Goal: Task Accomplishment & Management: Complete application form

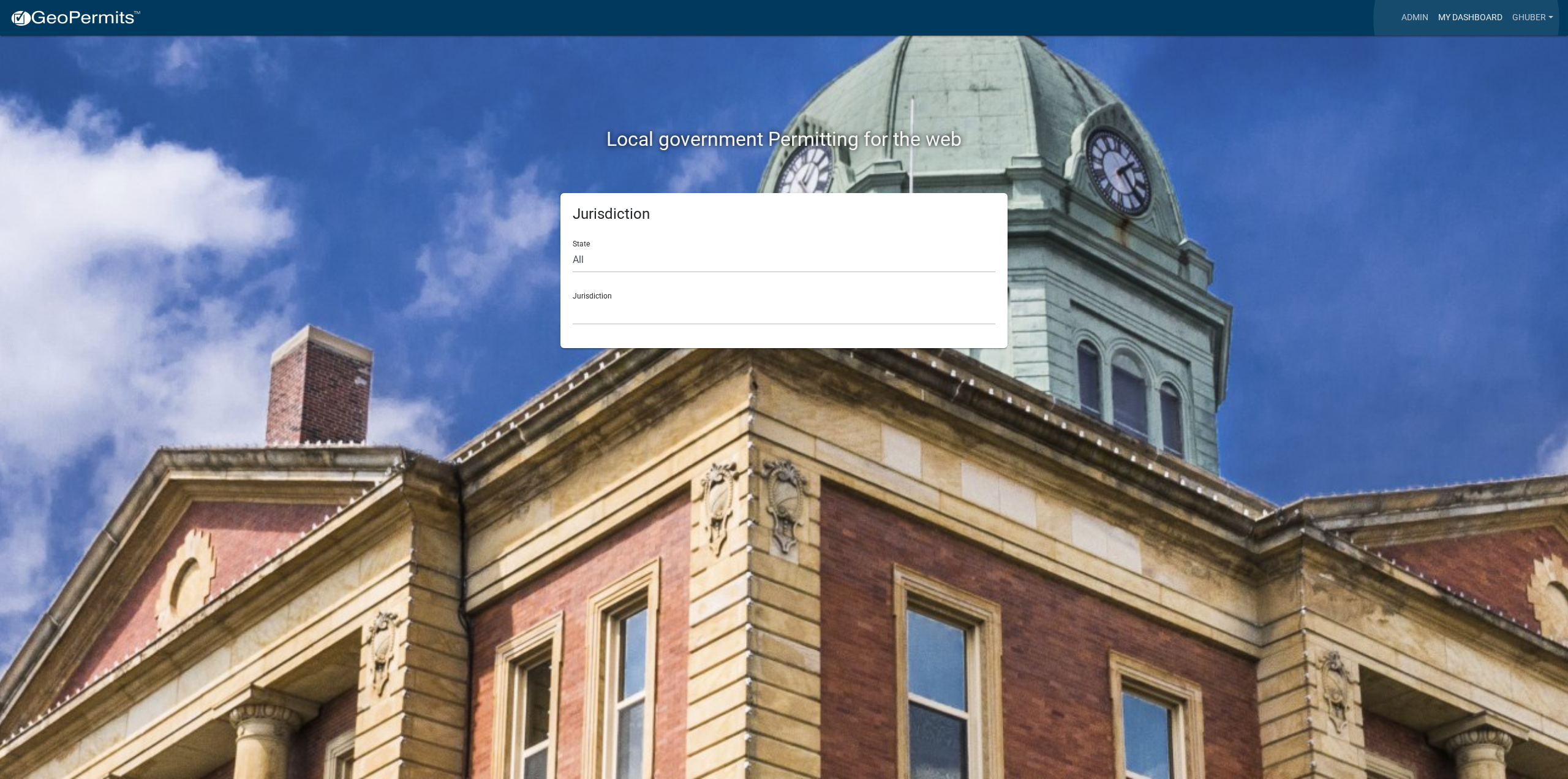
click at [1466, 19] on link "My Dashboard" at bounding box center [1470, 17] width 74 height 23
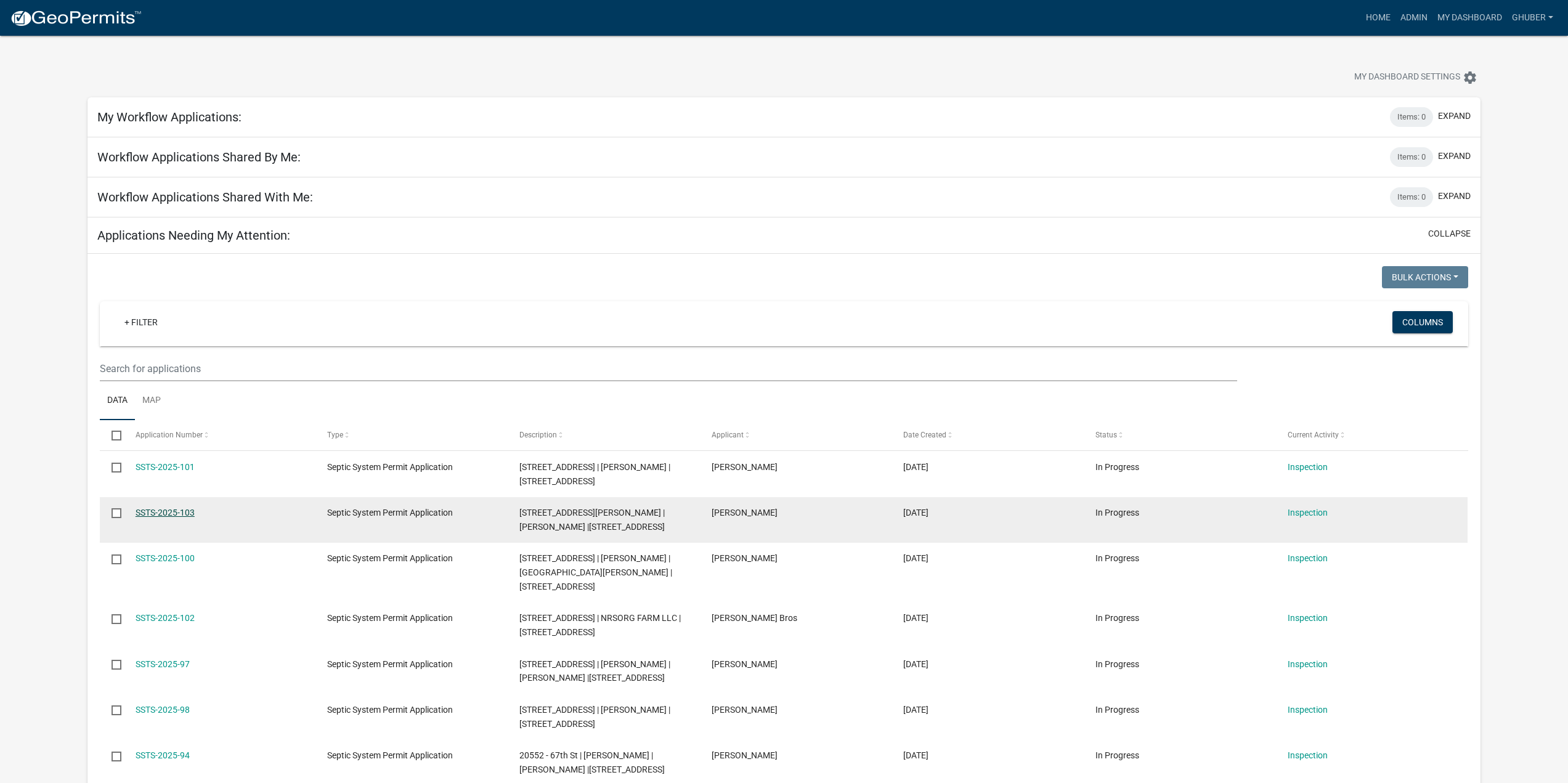
click at [179, 513] on link "SSTS-2025-103" at bounding box center [165, 512] width 59 height 10
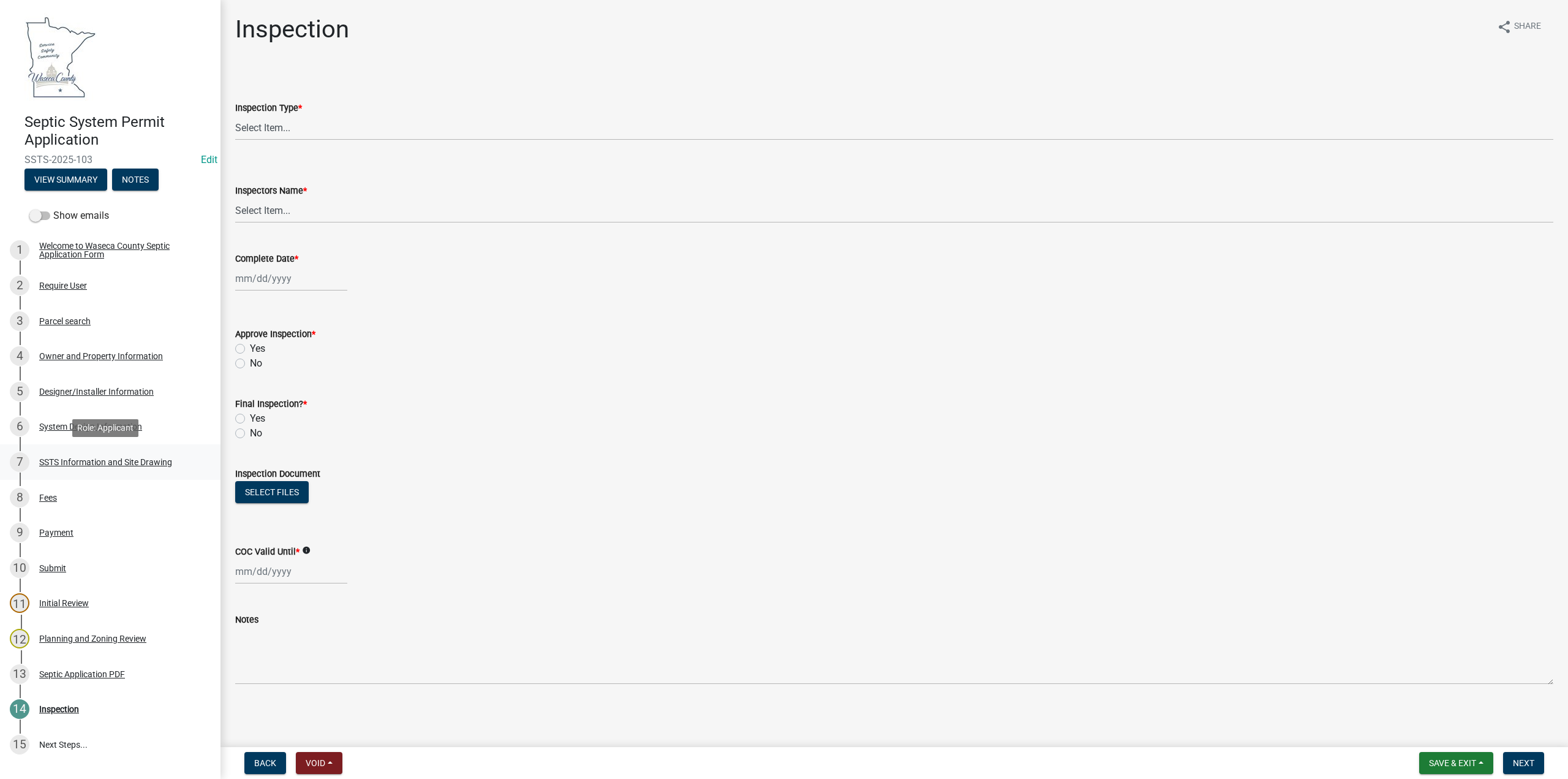
click at [72, 467] on div "7 SSTS Information and Site Drawing" at bounding box center [105, 462] width 191 height 19
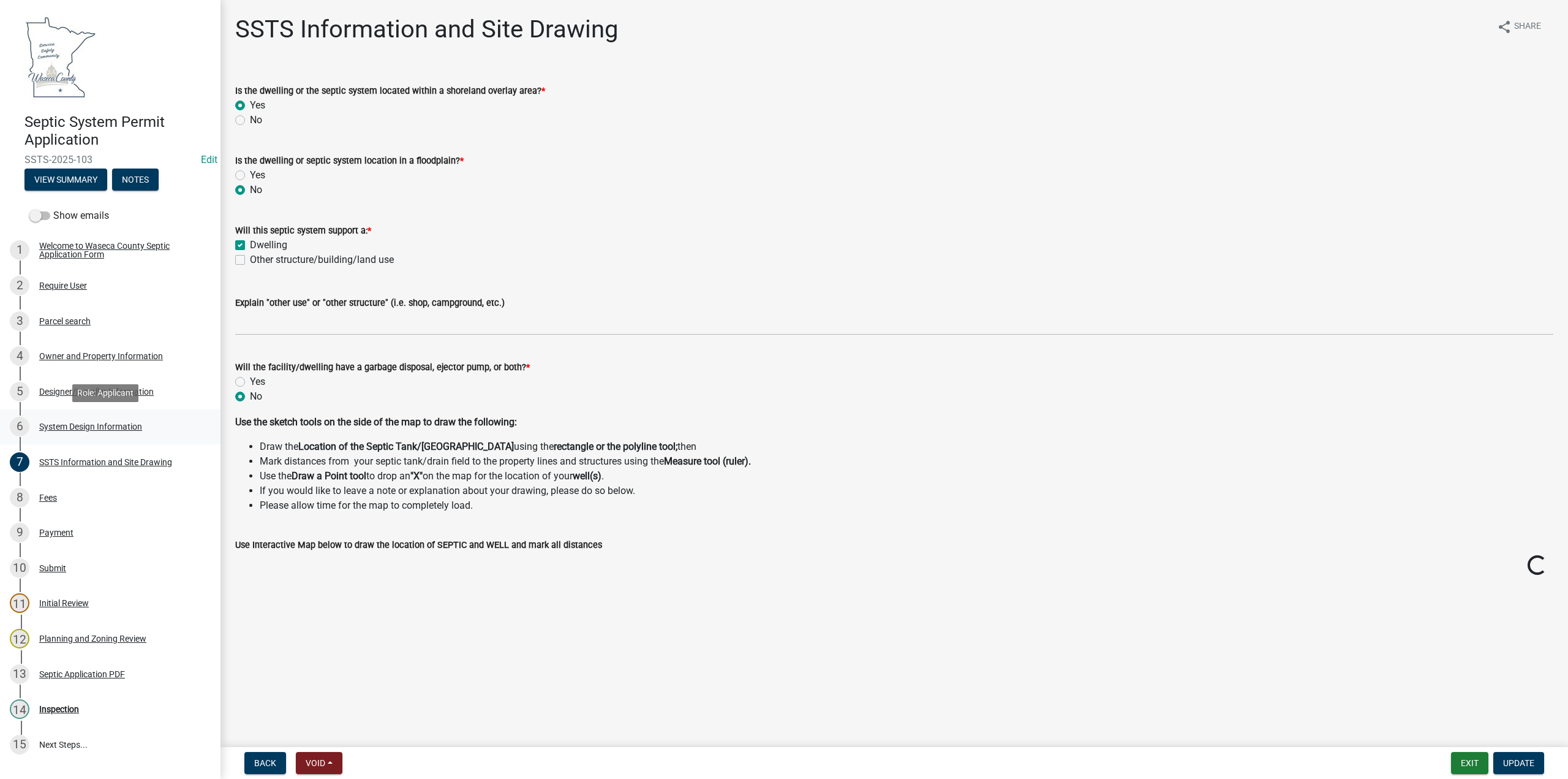
click at [56, 423] on div "System Design Information" at bounding box center [90, 426] width 103 height 8
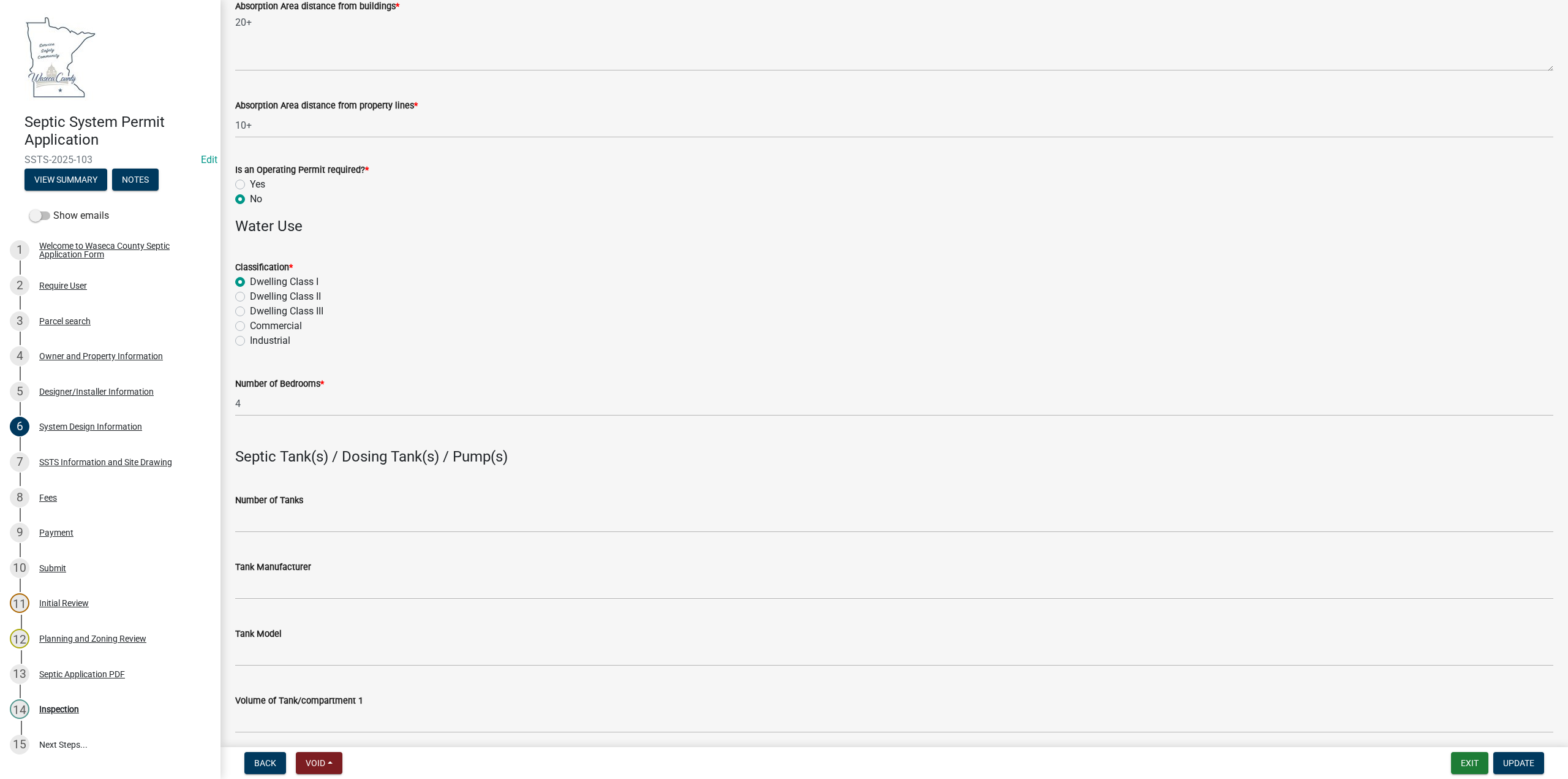
scroll to position [1225, 0]
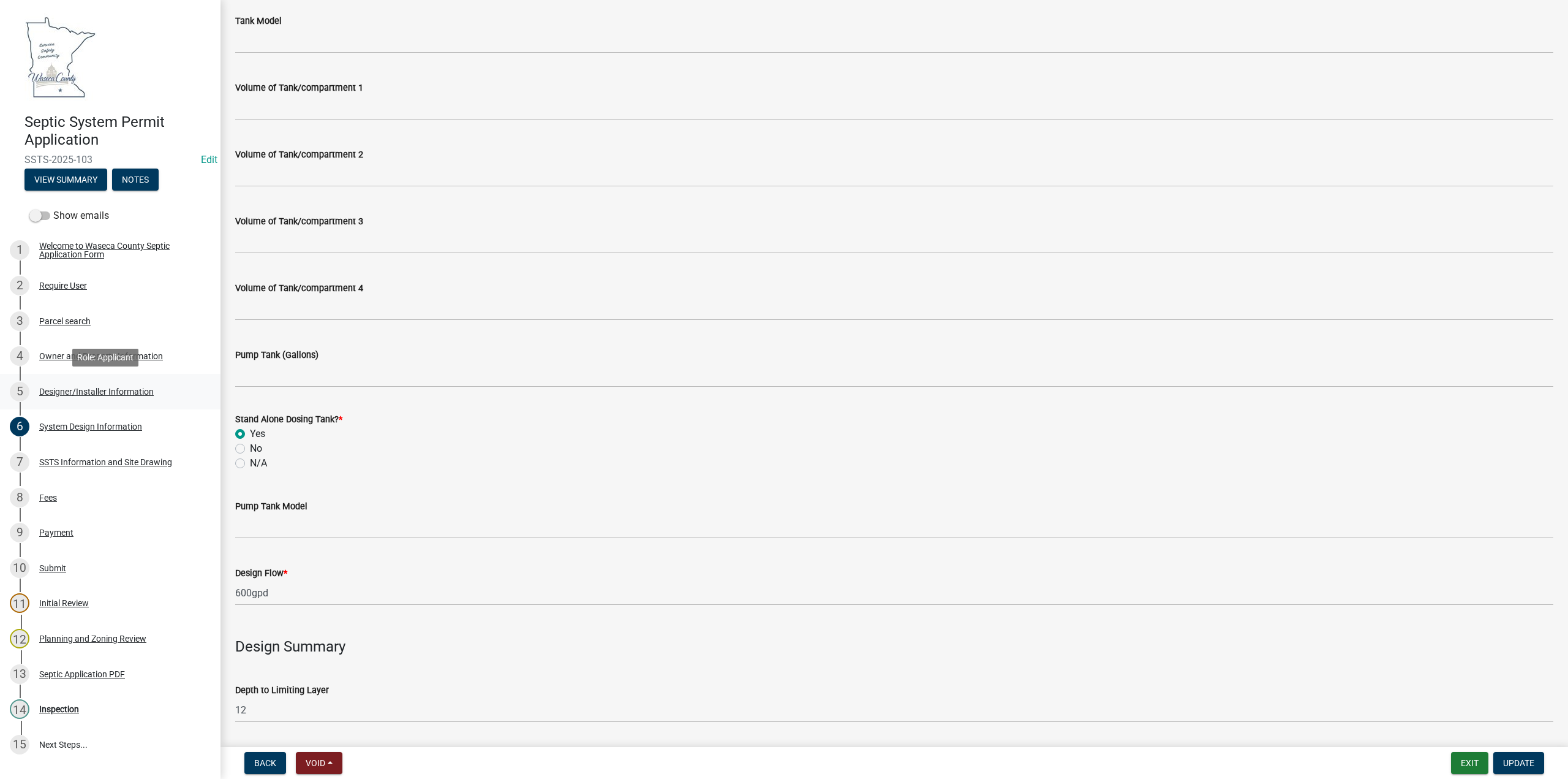
click at [81, 391] on div "Designer/Installer Information" at bounding box center [96, 391] width 115 height 8
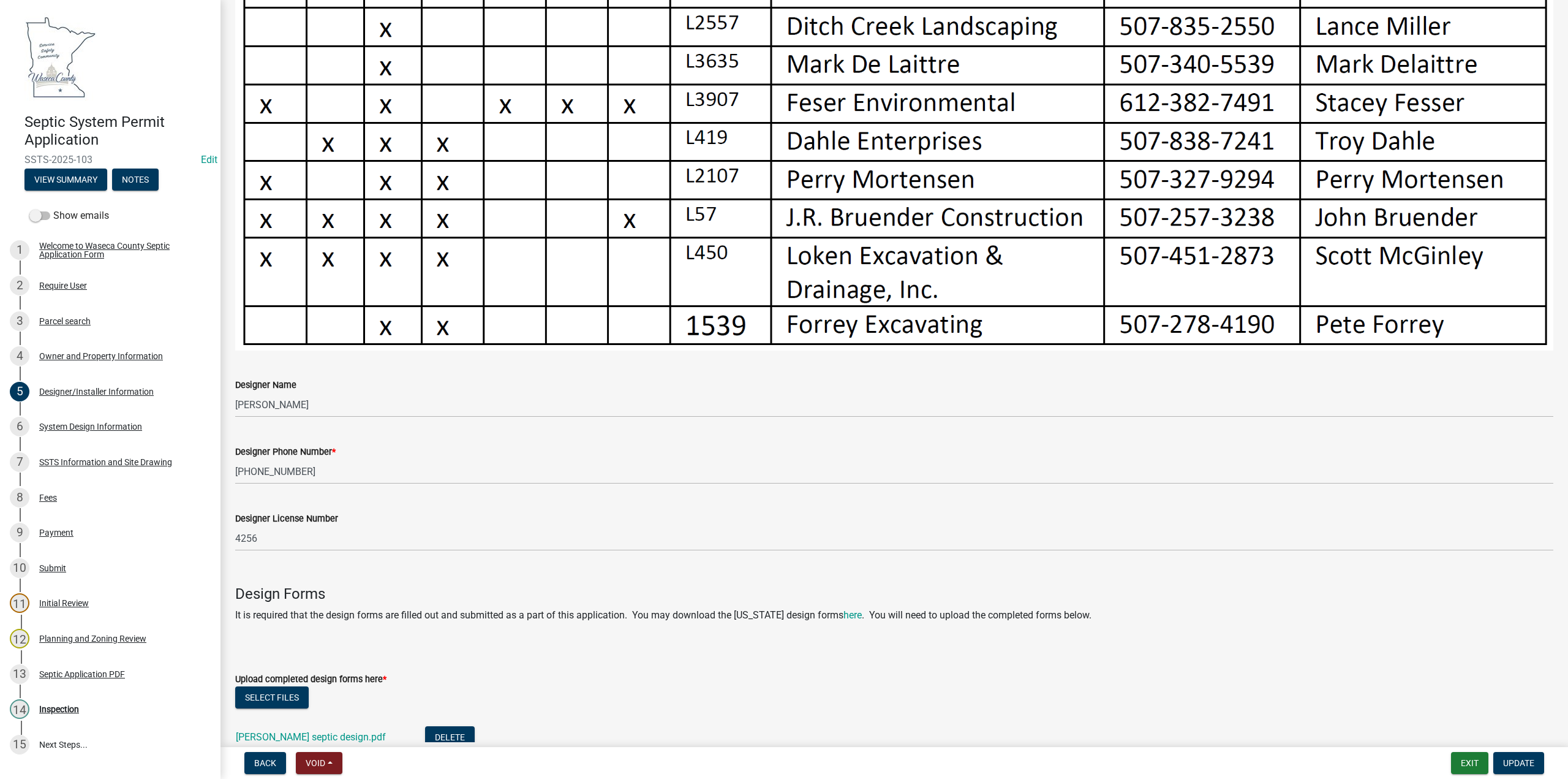
scroll to position [771, 0]
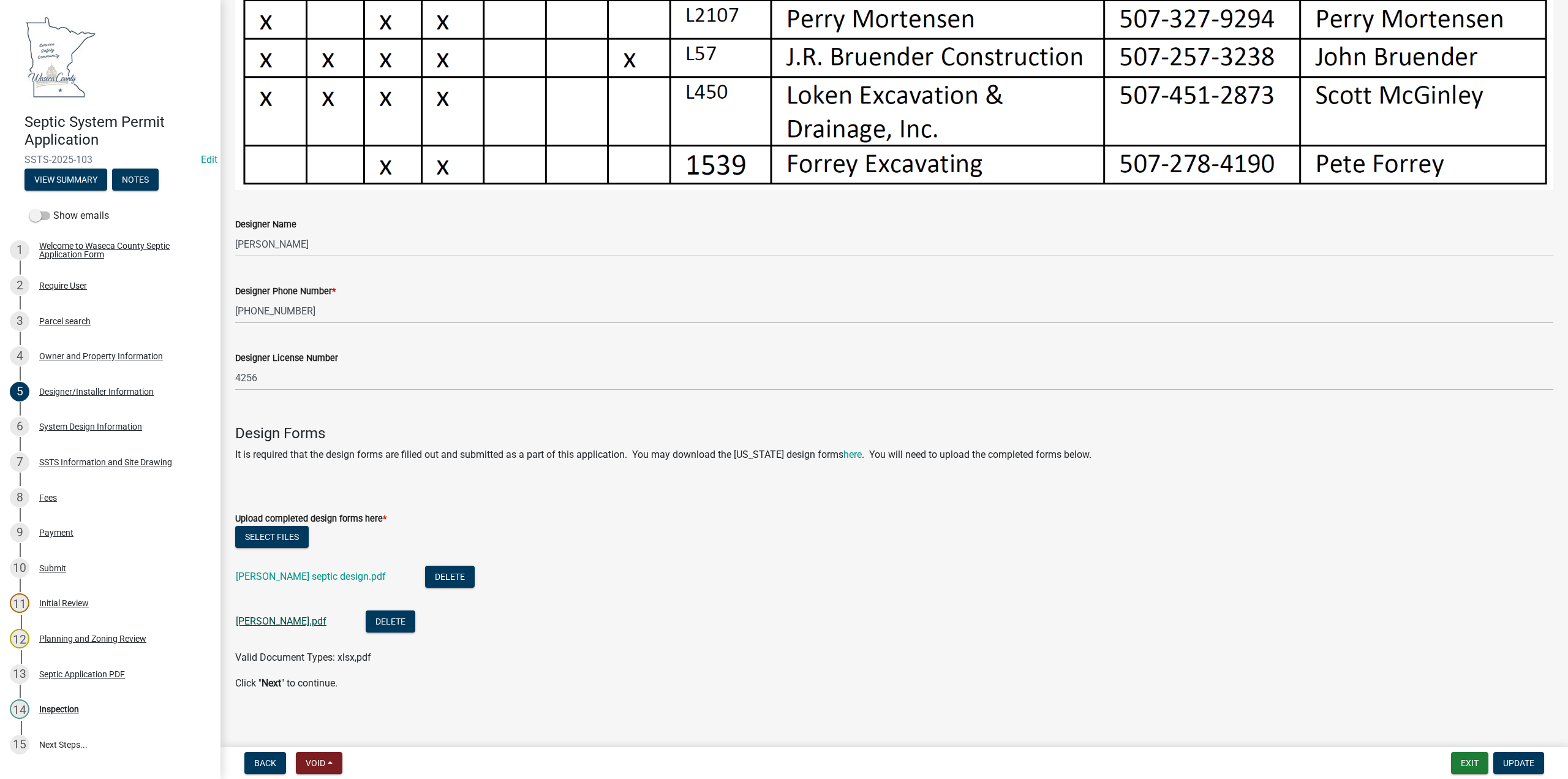
click at [256, 615] on link "Flickinger GP.pdf" at bounding box center [281, 621] width 91 height 12
click at [55, 712] on div "Inspection" at bounding box center [58, 709] width 40 height 8
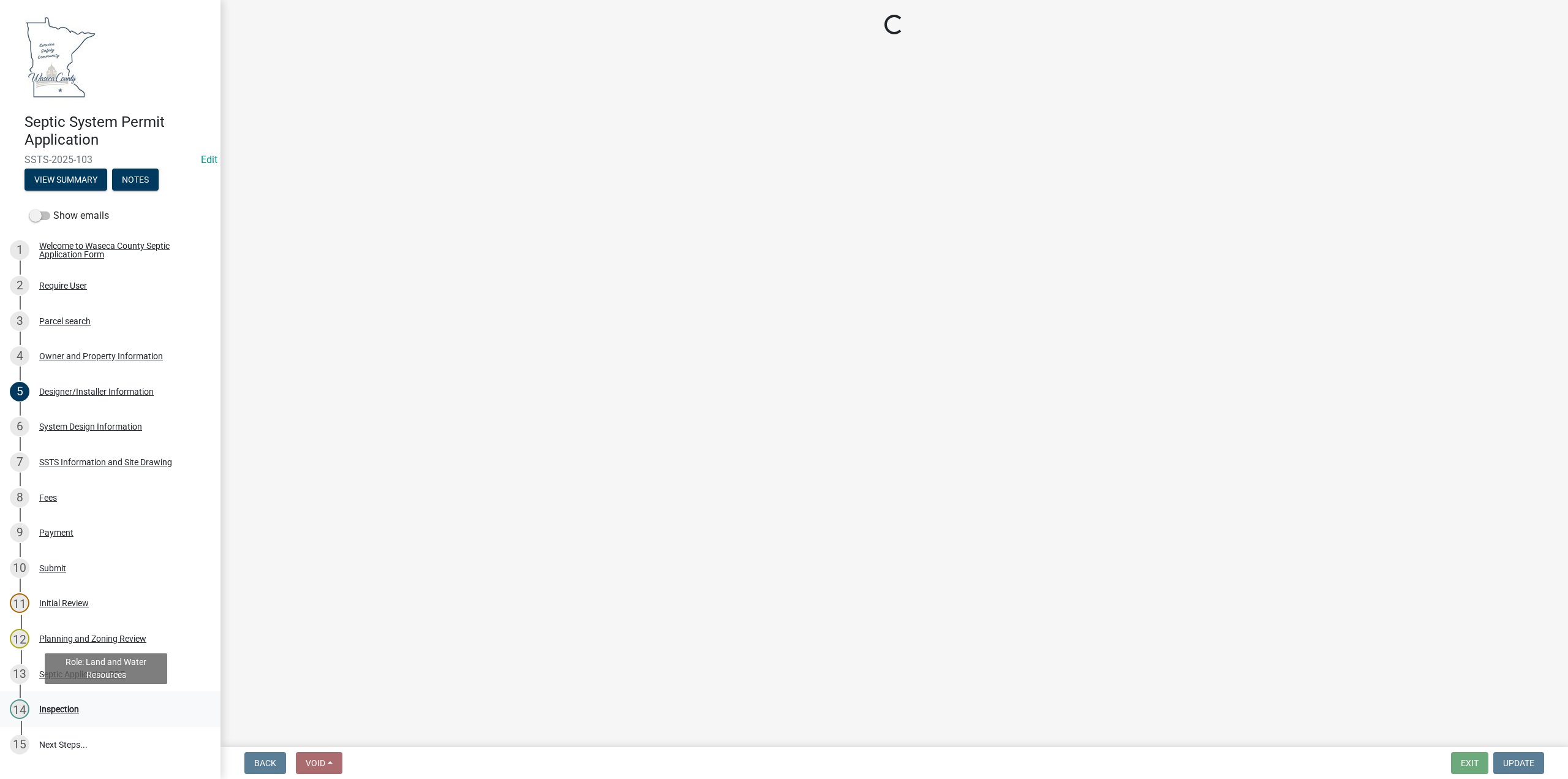
scroll to position [0, 0]
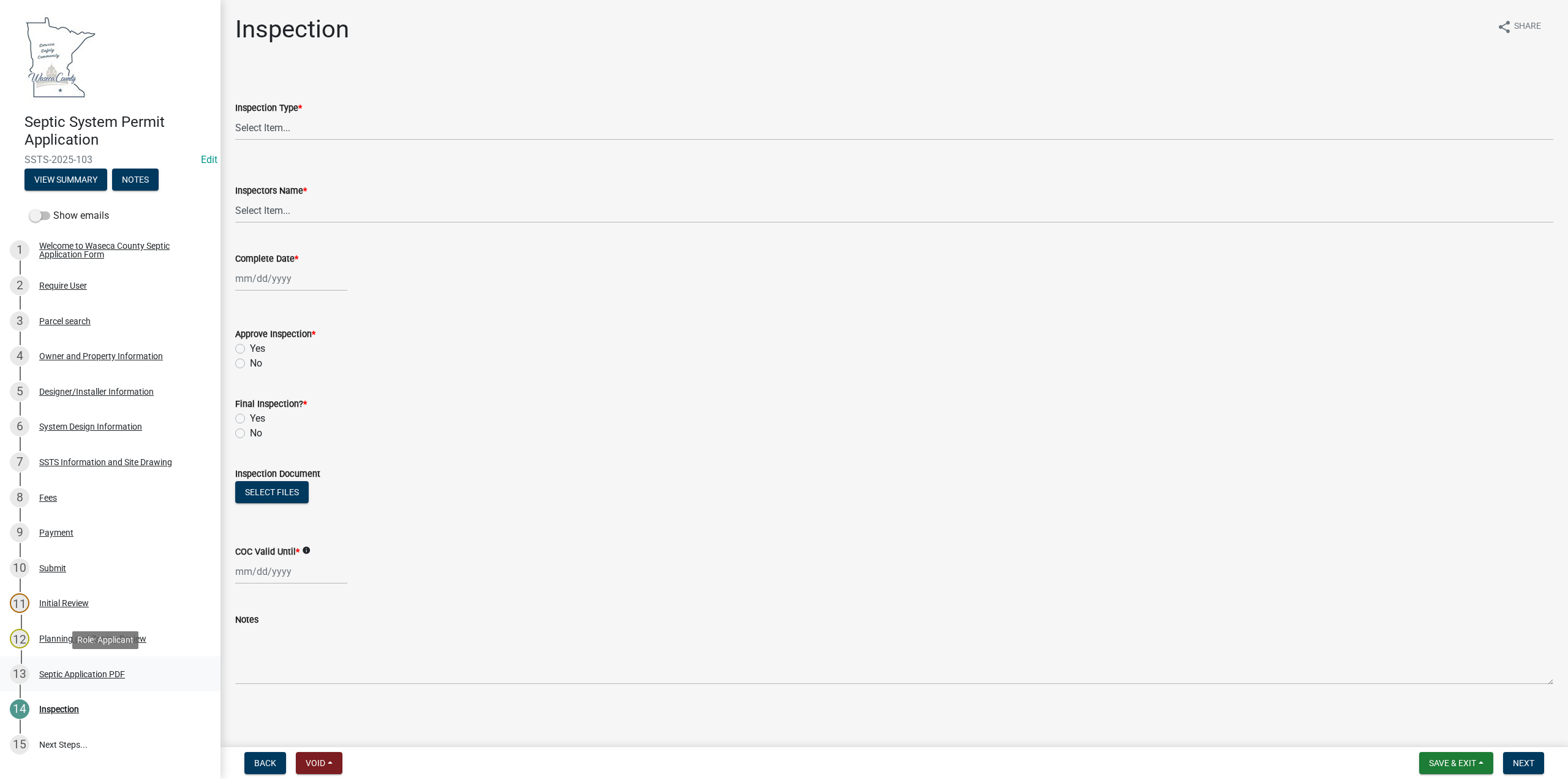
click at [82, 675] on div "Septic Application PDF" at bounding box center [82, 673] width 85 height 8
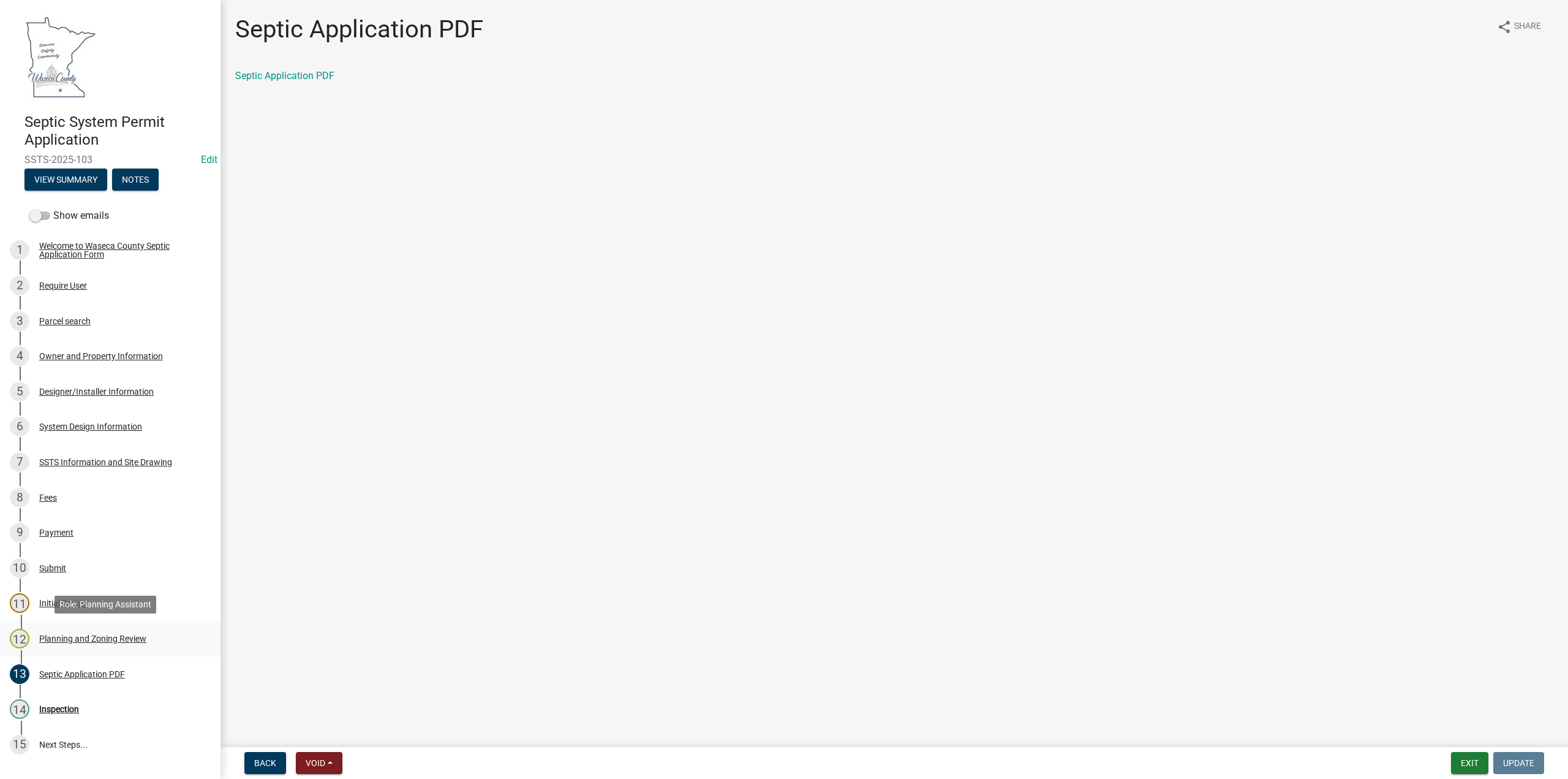
click at [87, 638] on div "Planning and Zoning Review" at bounding box center [92, 638] width 107 height 8
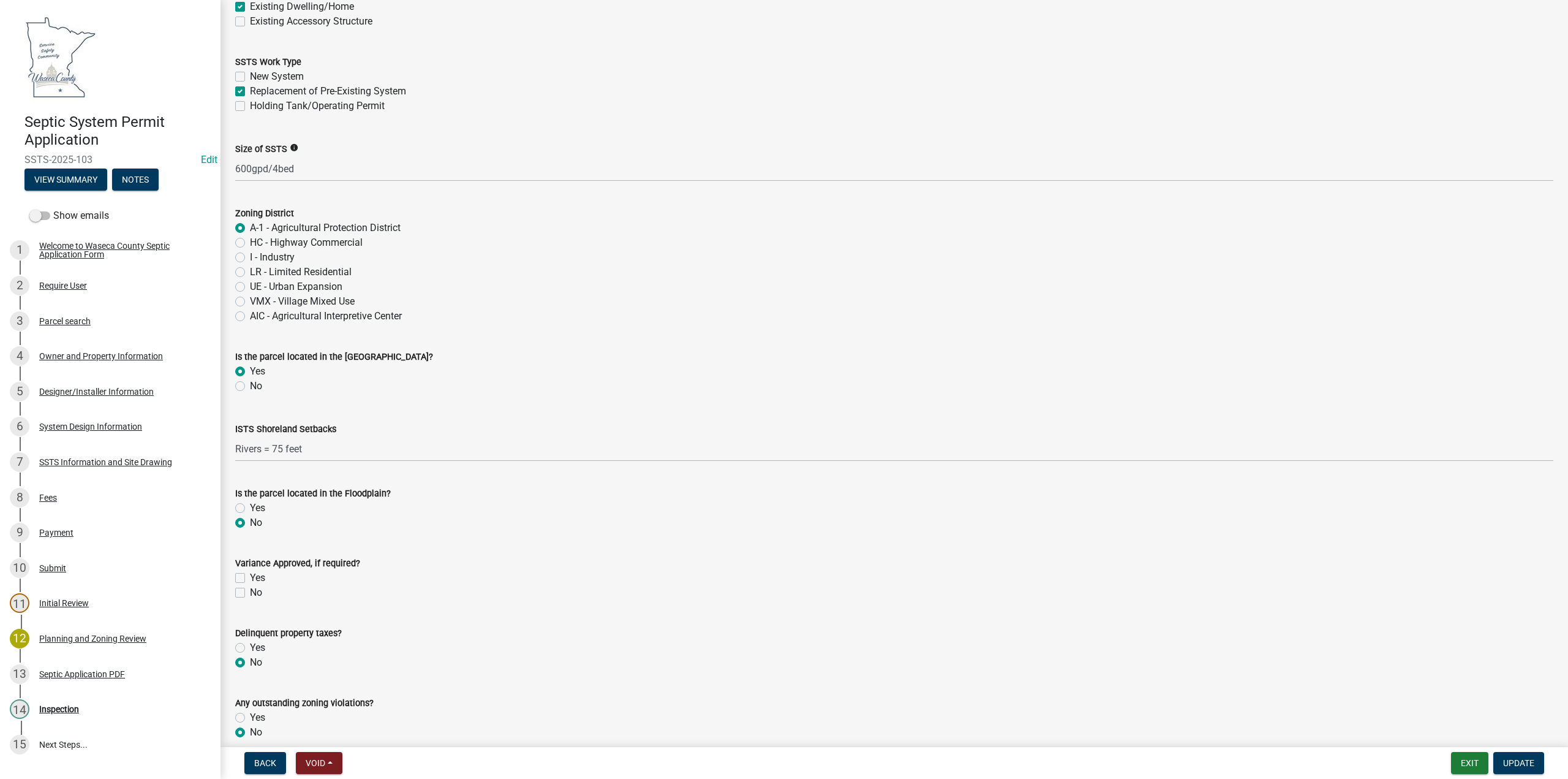
scroll to position [407, 0]
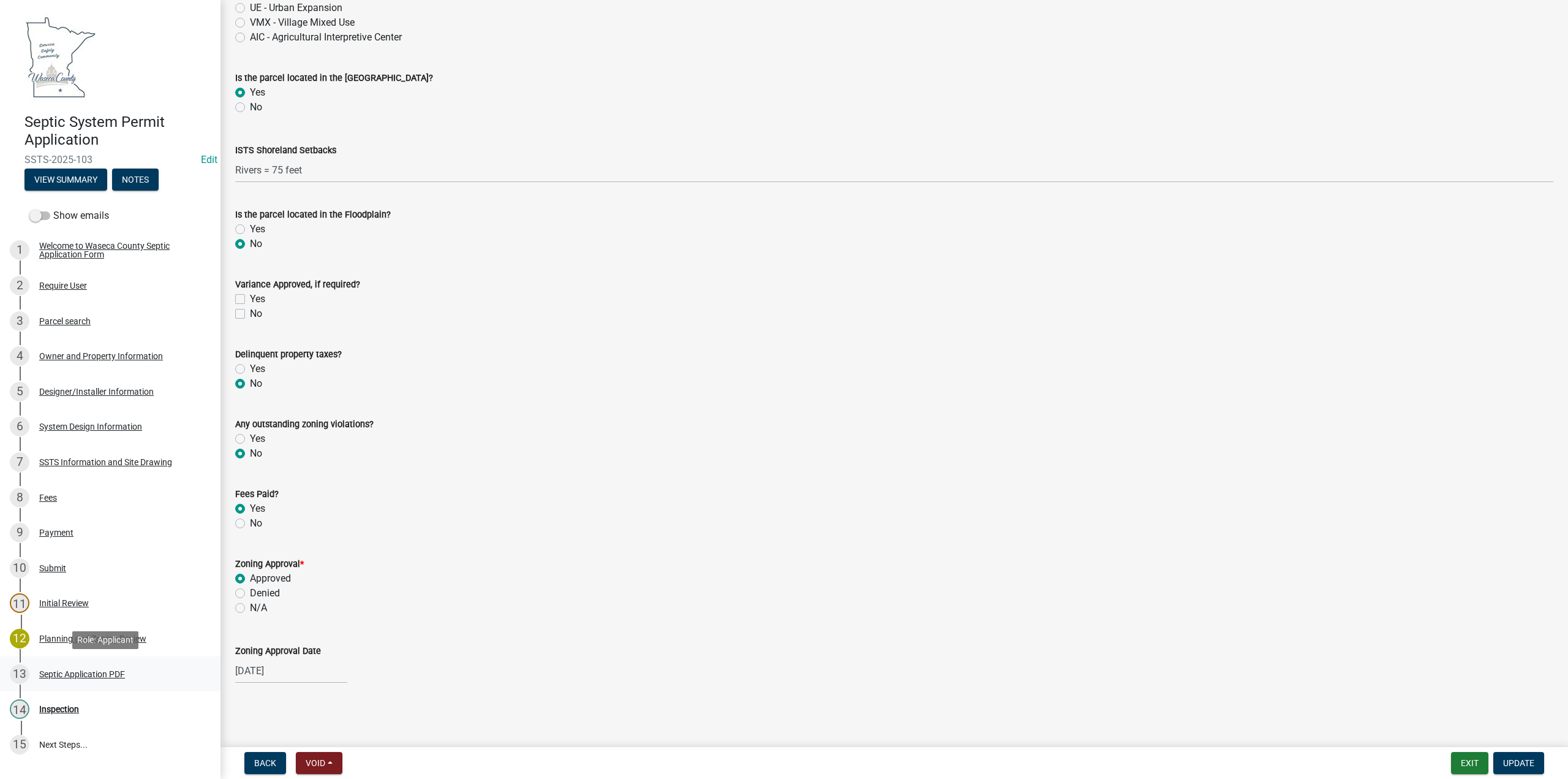
click at [58, 672] on div "Septic Application PDF" at bounding box center [82, 673] width 85 height 8
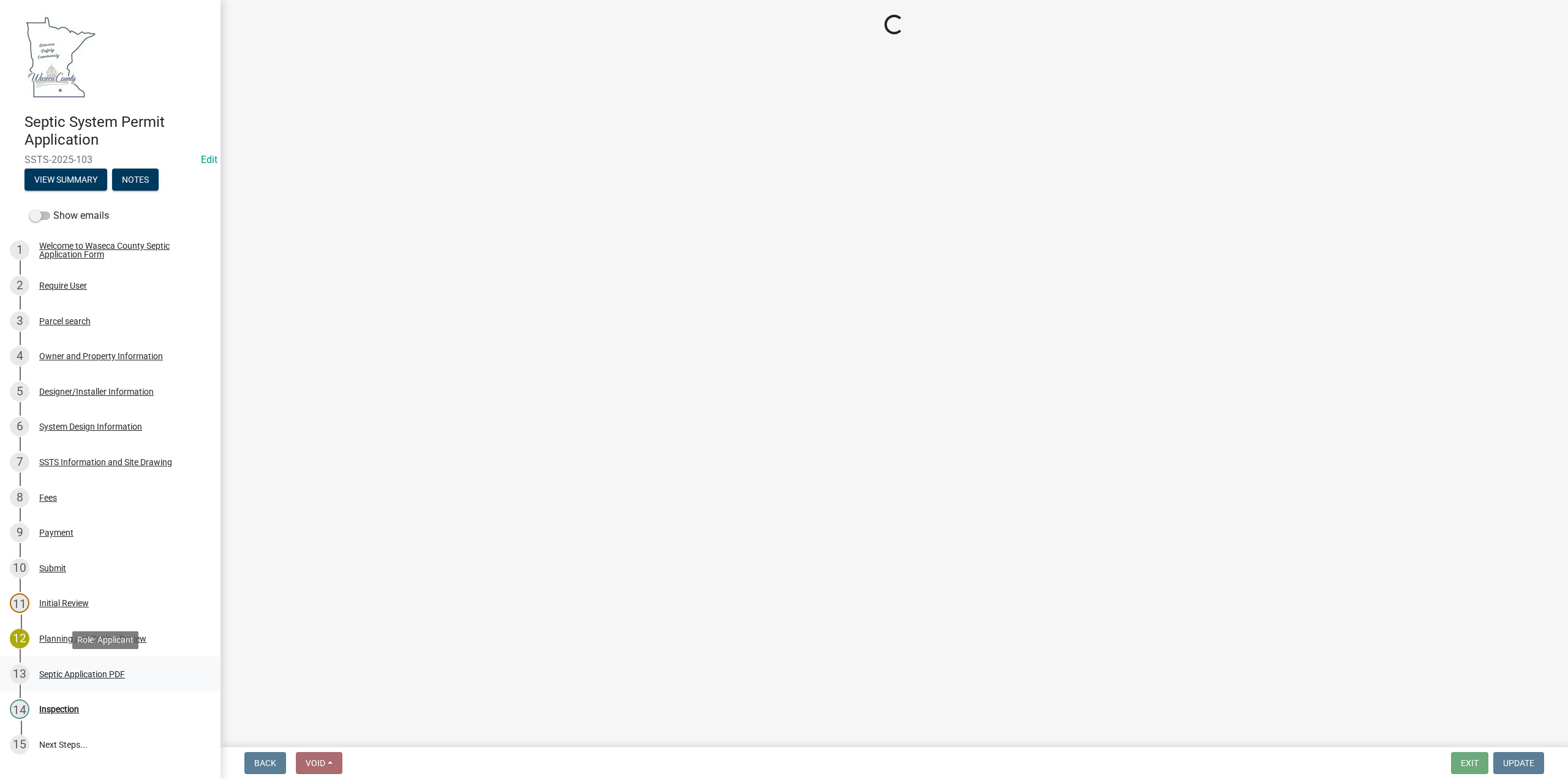
scroll to position [0, 0]
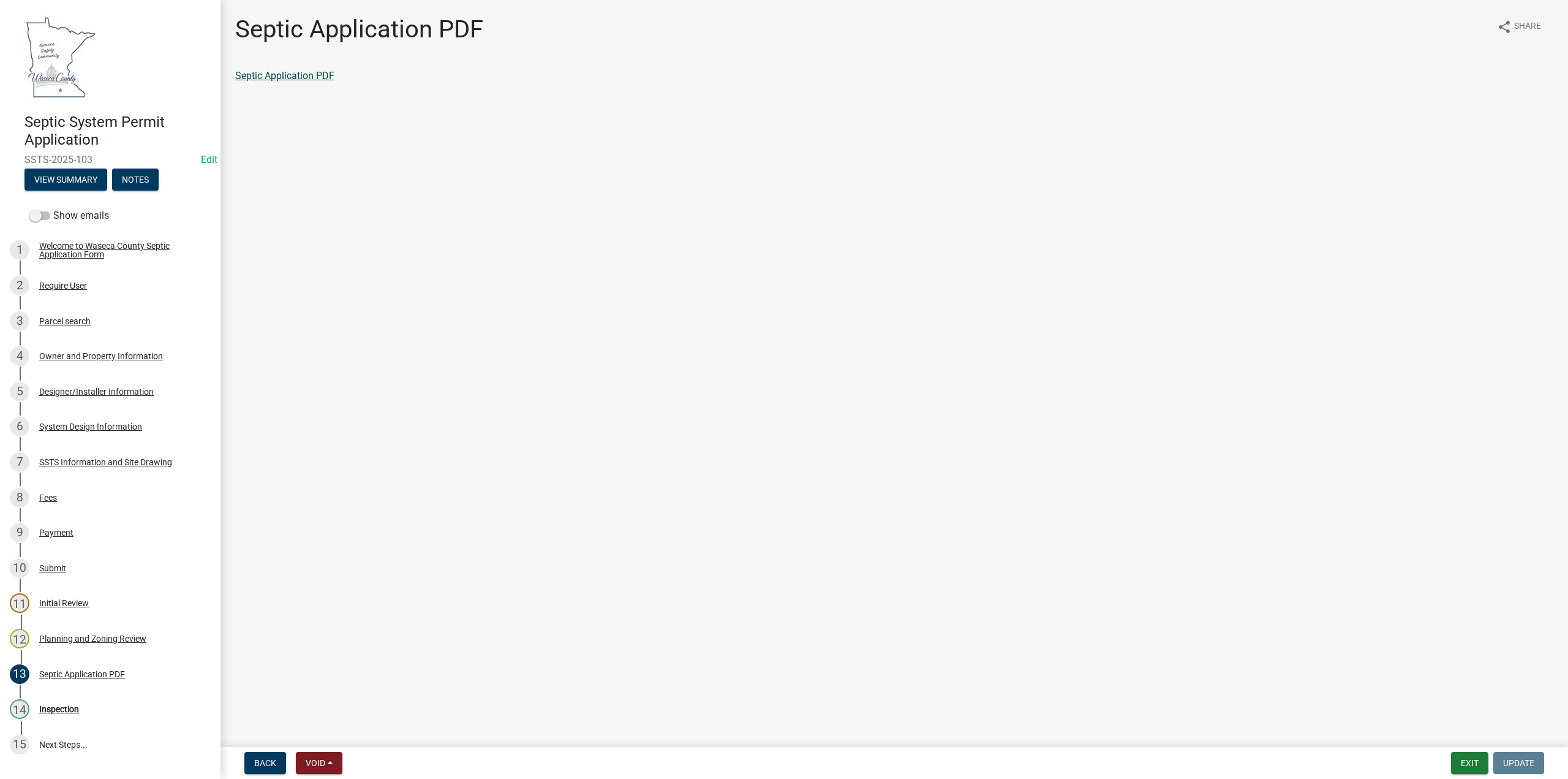
click at [291, 76] on link "Septic Application PDF" at bounding box center [285, 76] width 99 height 12
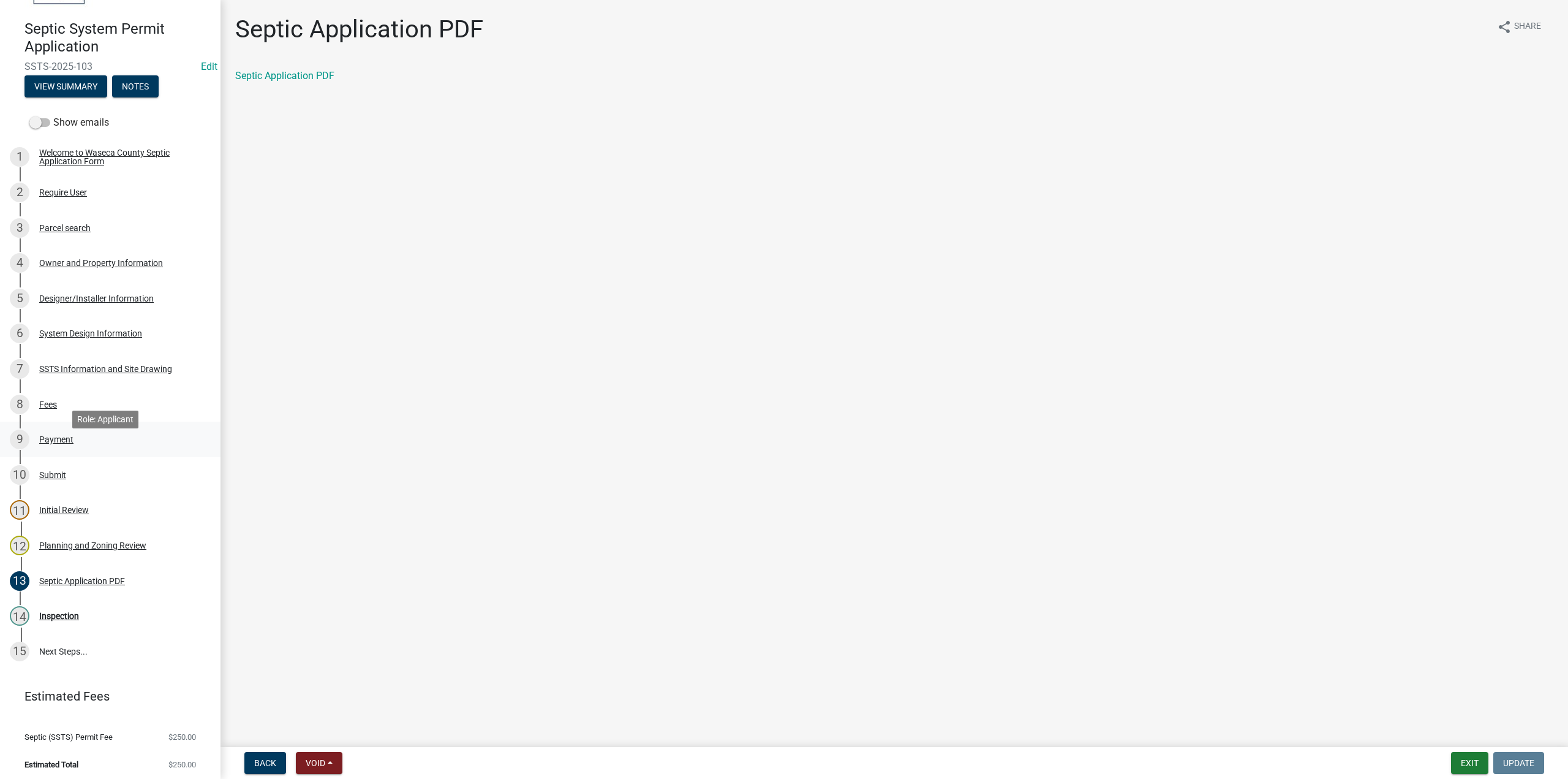
scroll to position [97, 0]
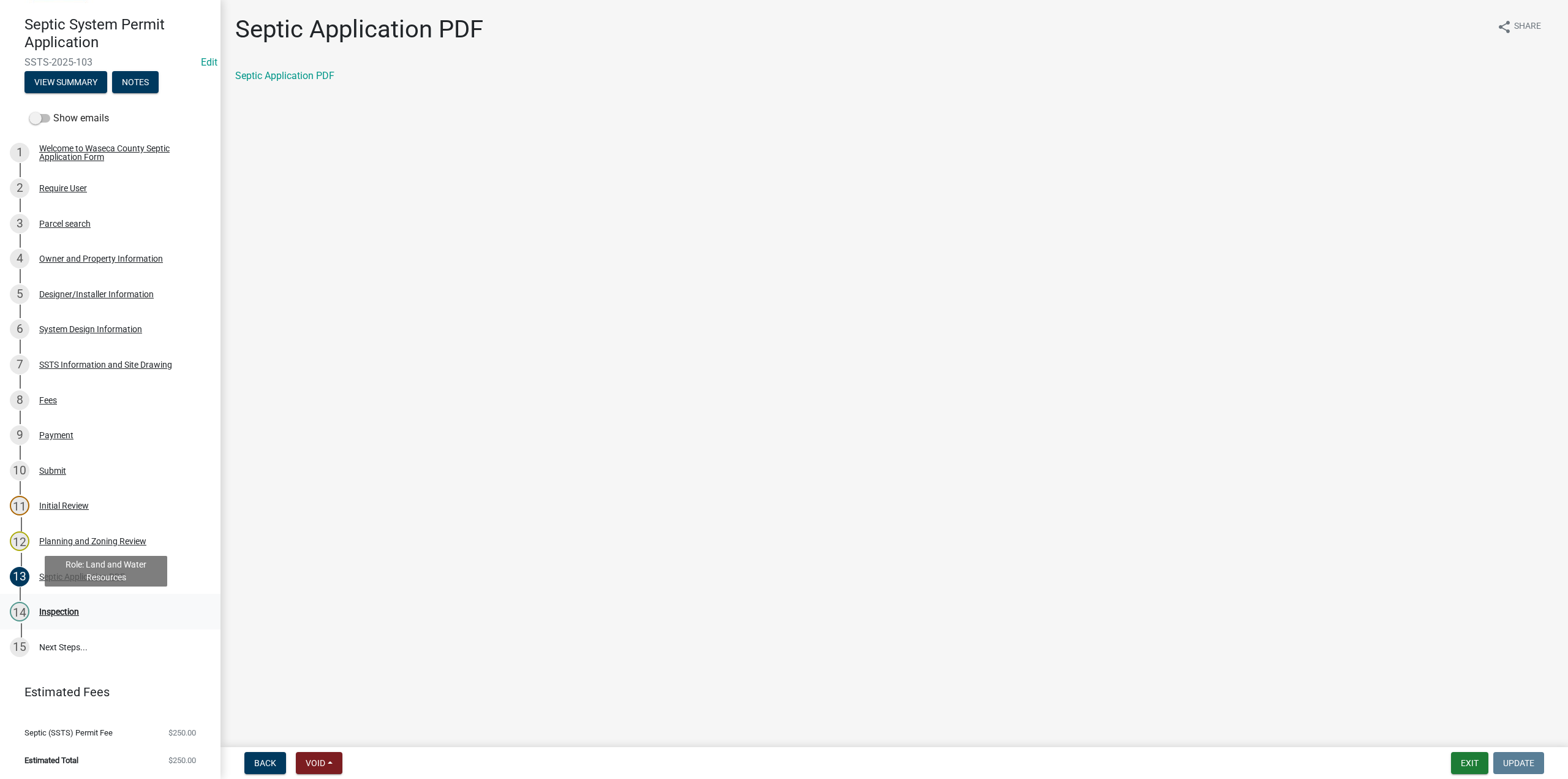
click at [54, 607] on div "Inspection" at bounding box center [58, 611] width 40 height 8
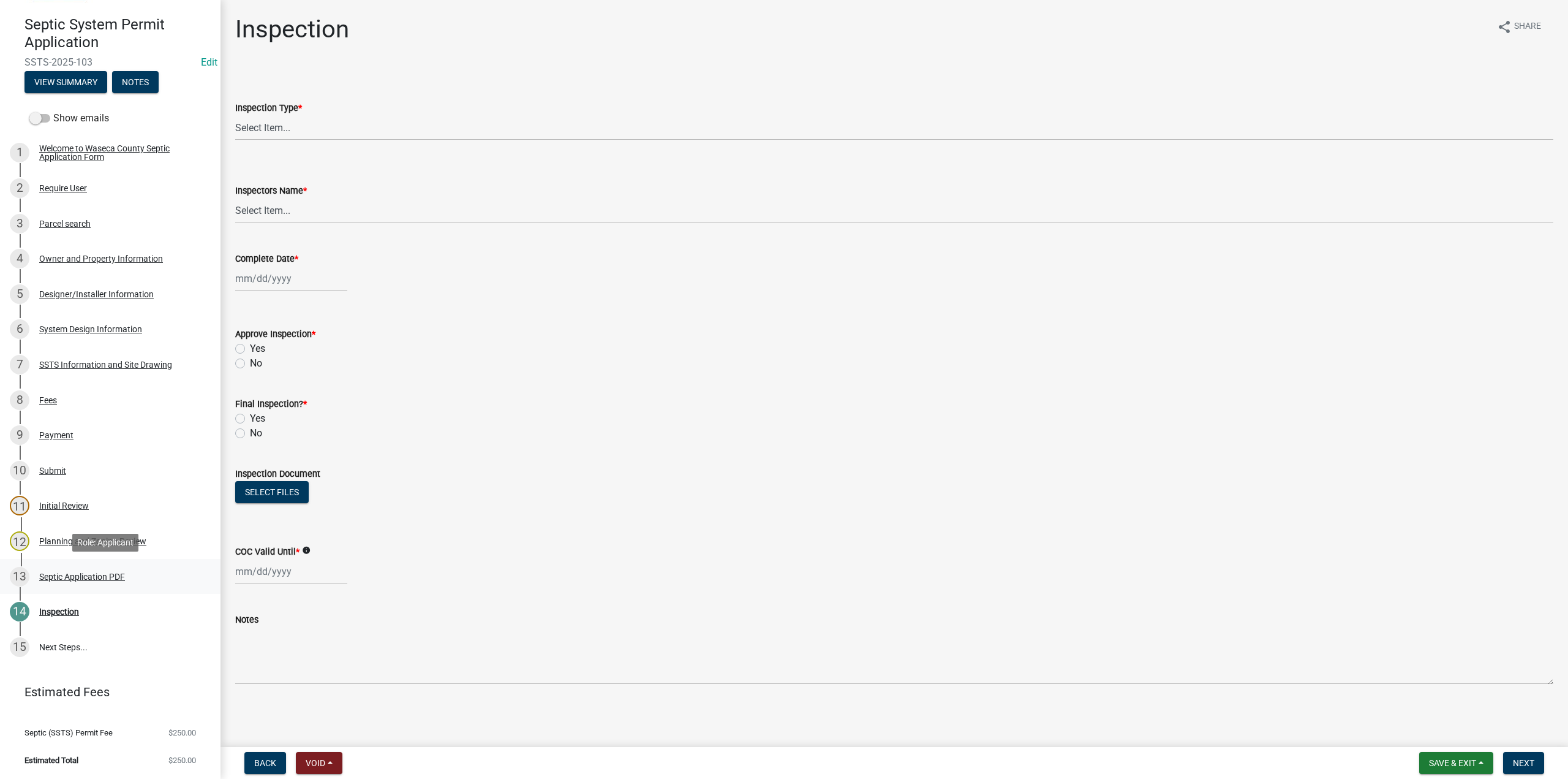
click at [66, 577] on div "Septic Application PDF" at bounding box center [82, 576] width 85 height 8
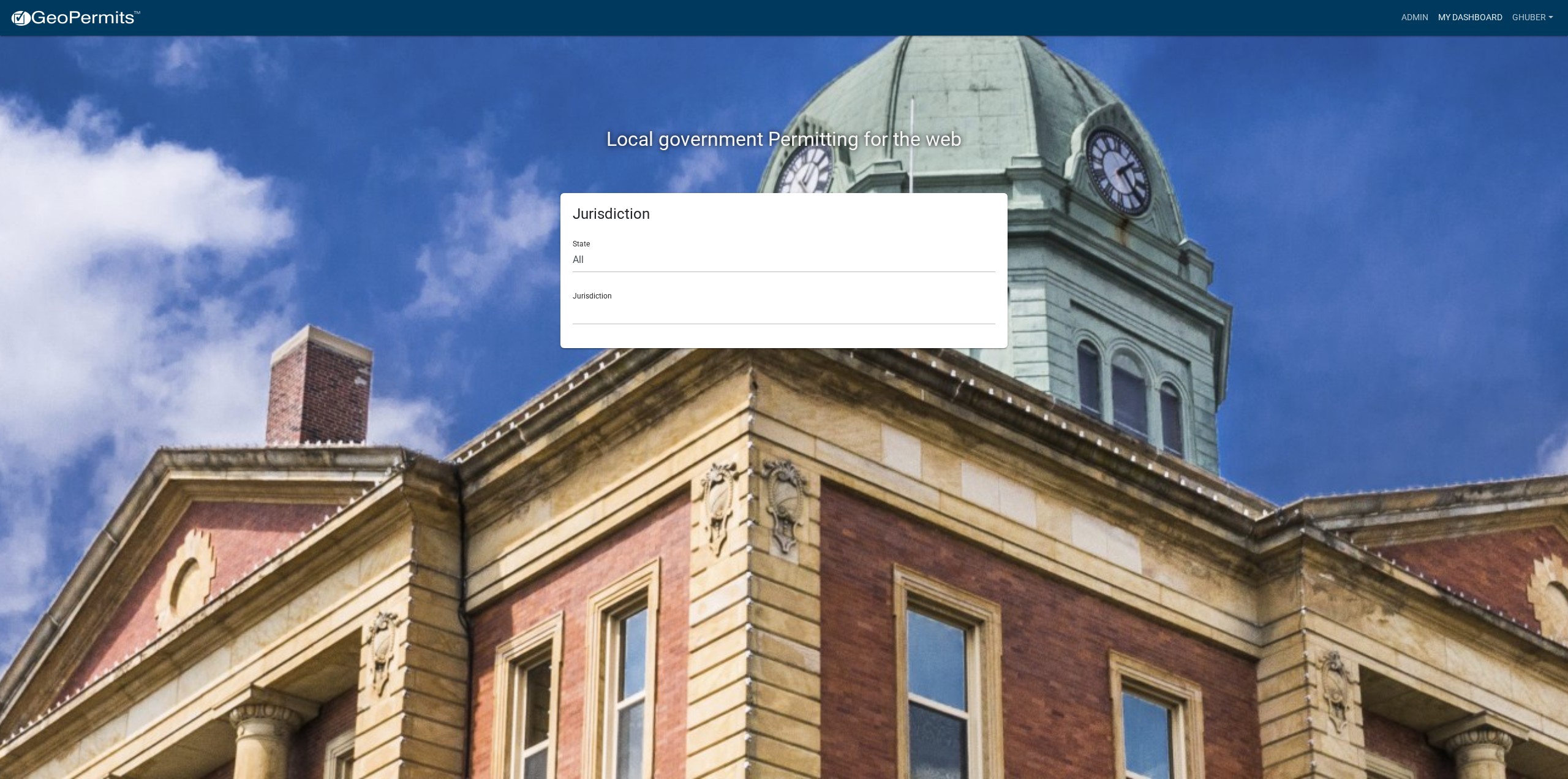
click at [1468, 17] on link "My Dashboard" at bounding box center [1470, 17] width 74 height 23
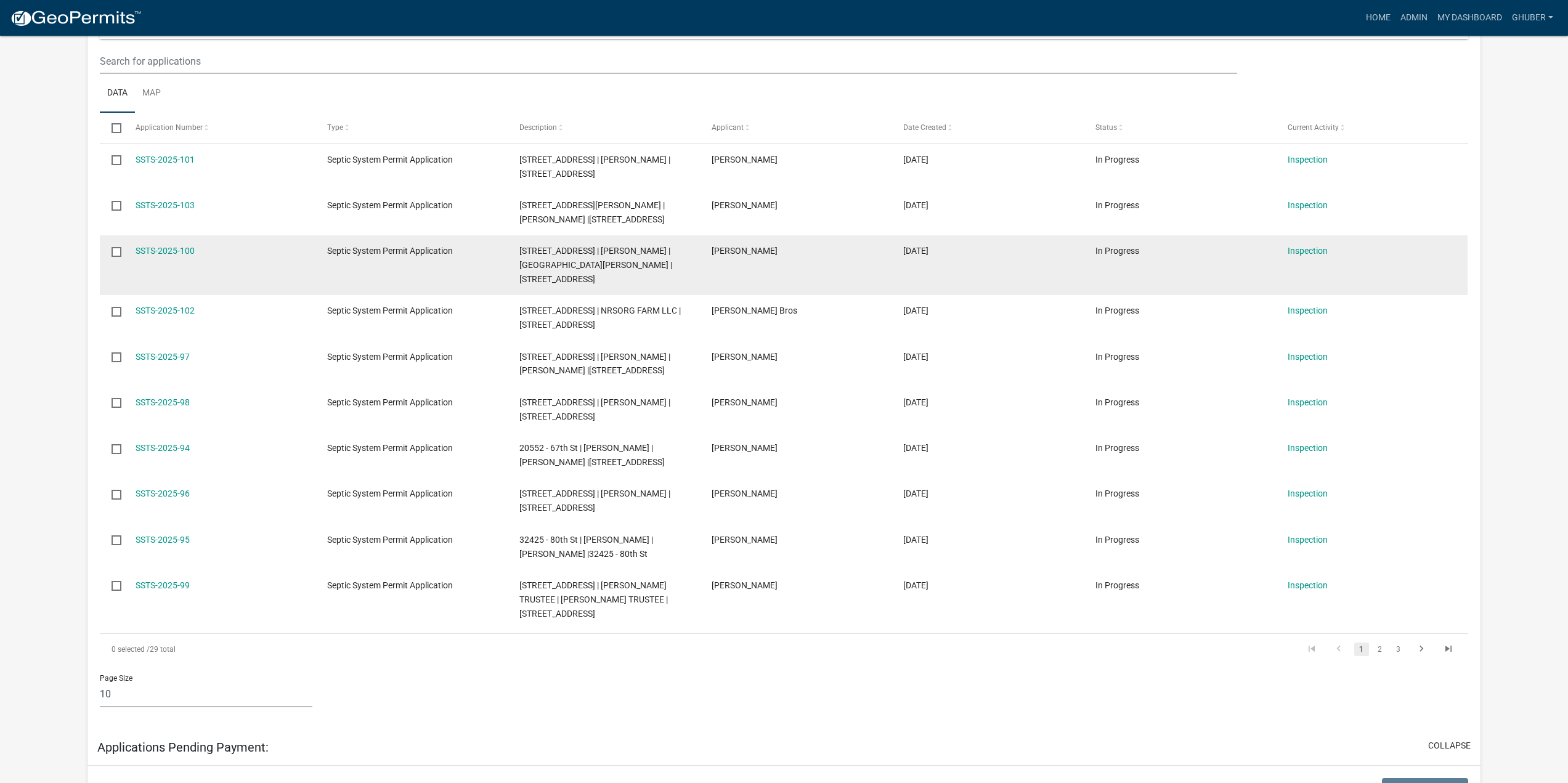
scroll to position [308, 0]
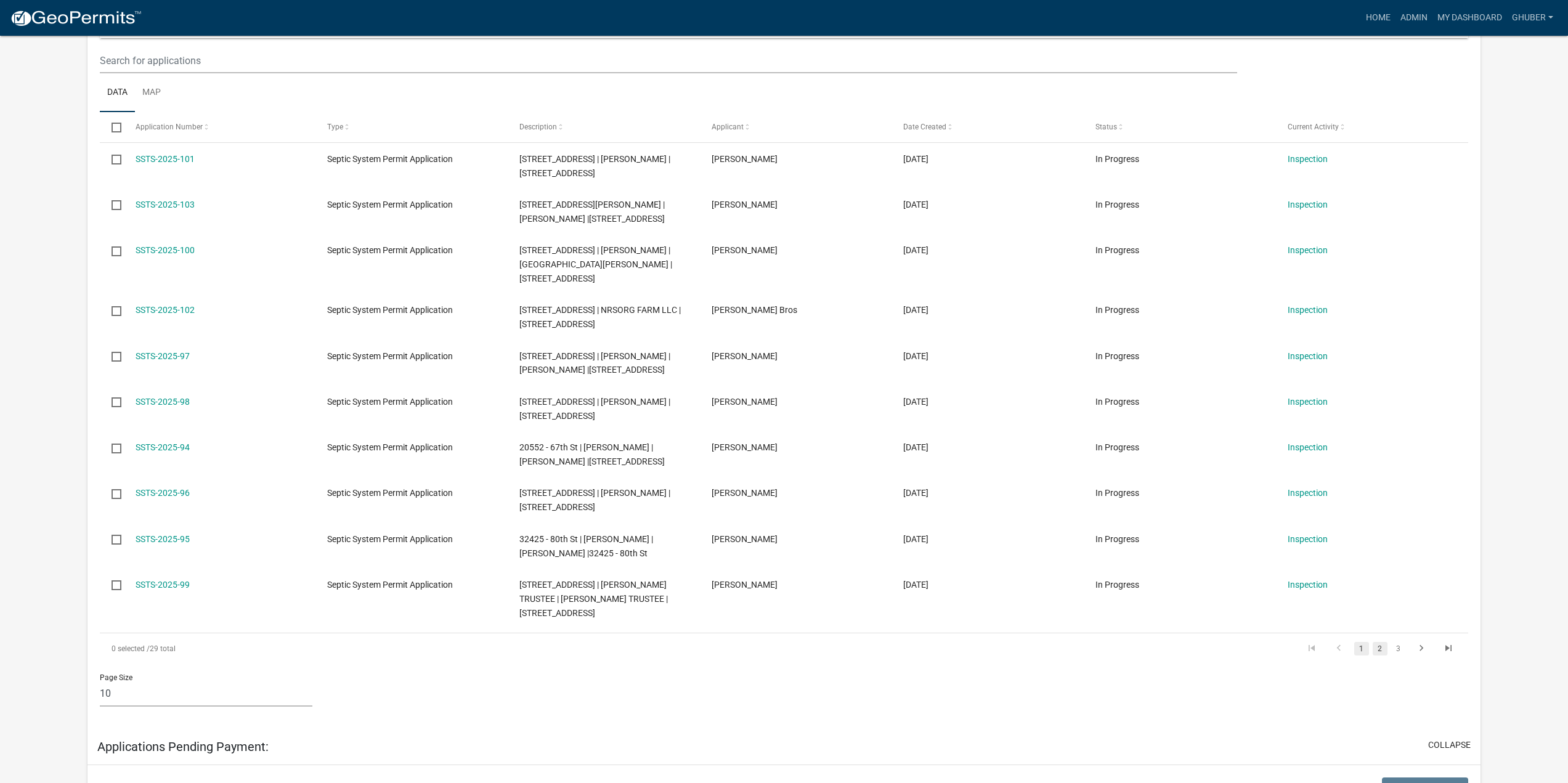
click at [1378, 652] on link "2" at bounding box center [1380, 648] width 15 height 14
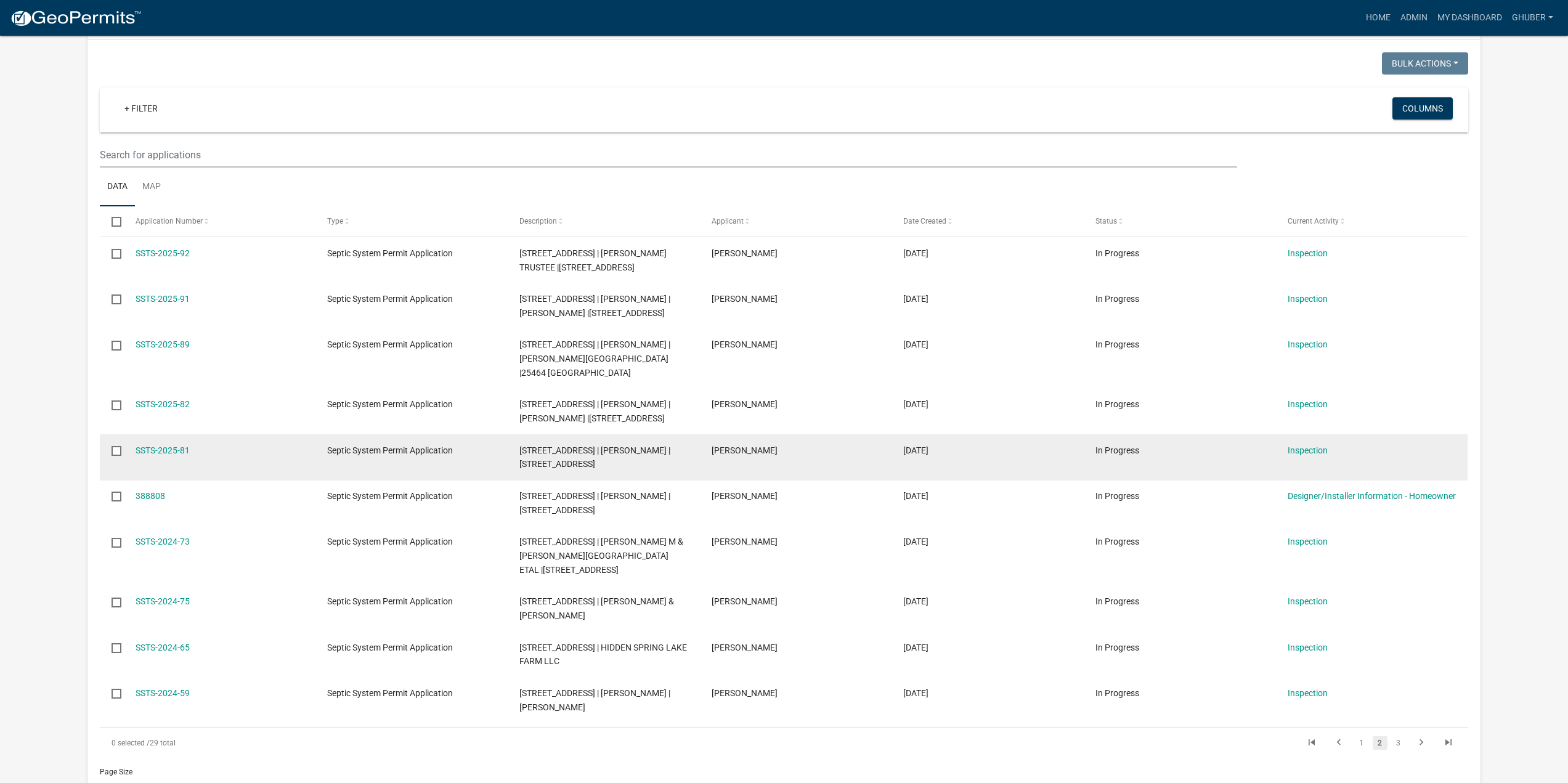
scroll to position [246, 0]
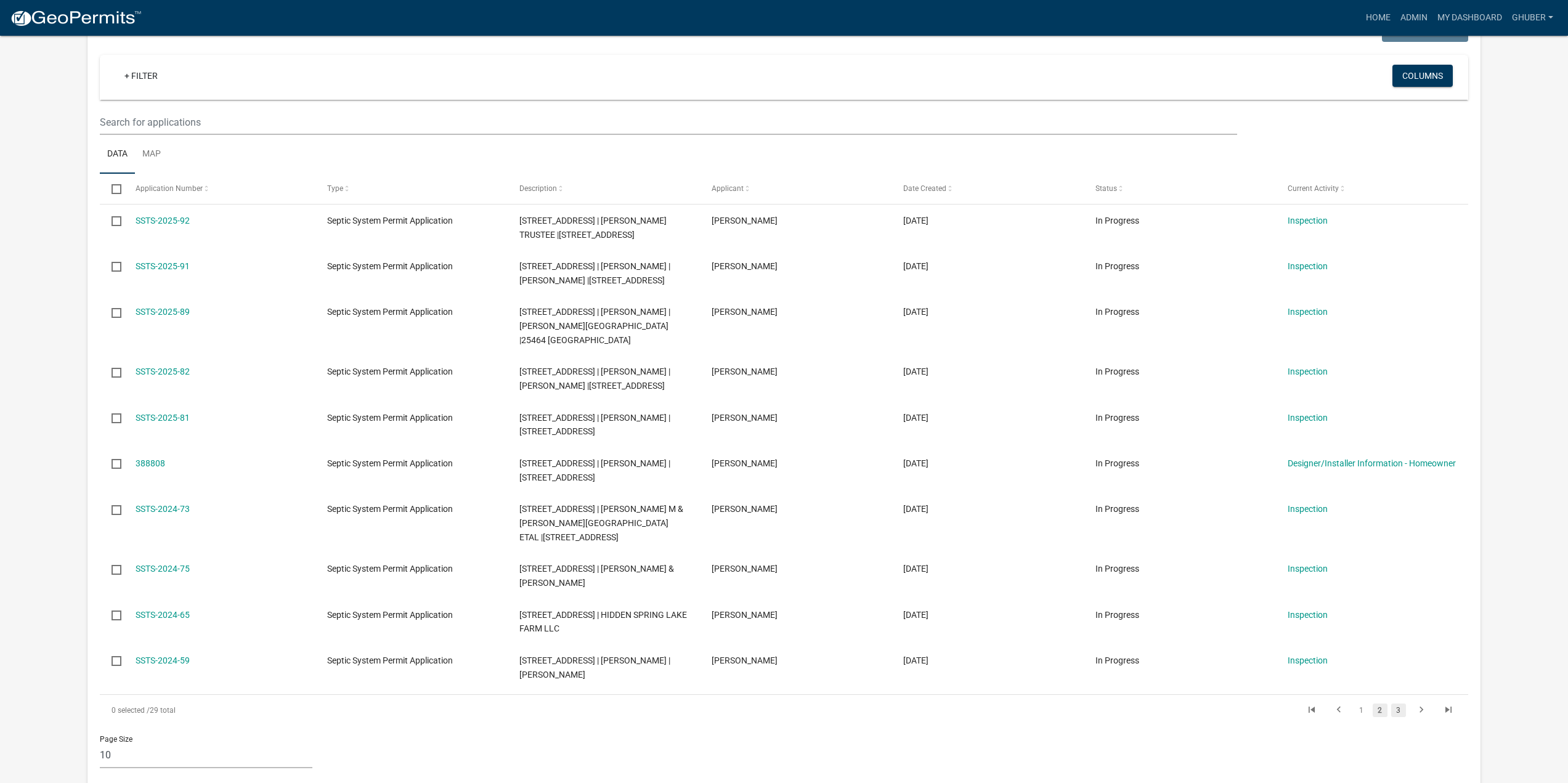
click at [1397, 703] on link "3" at bounding box center [1398, 710] width 15 height 14
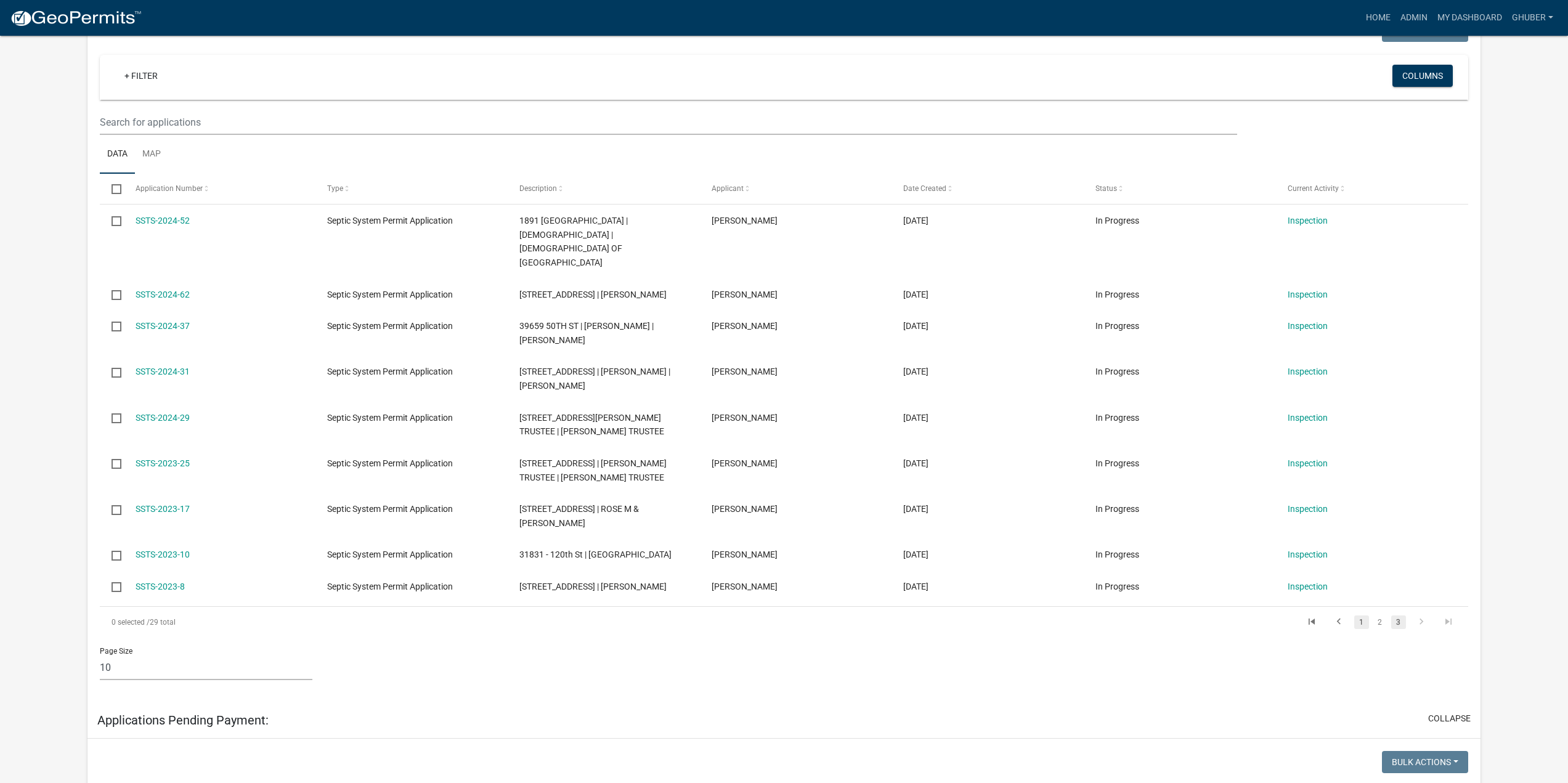
click at [1362, 615] on link "1" at bounding box center [1361, 622] width 15 height 14
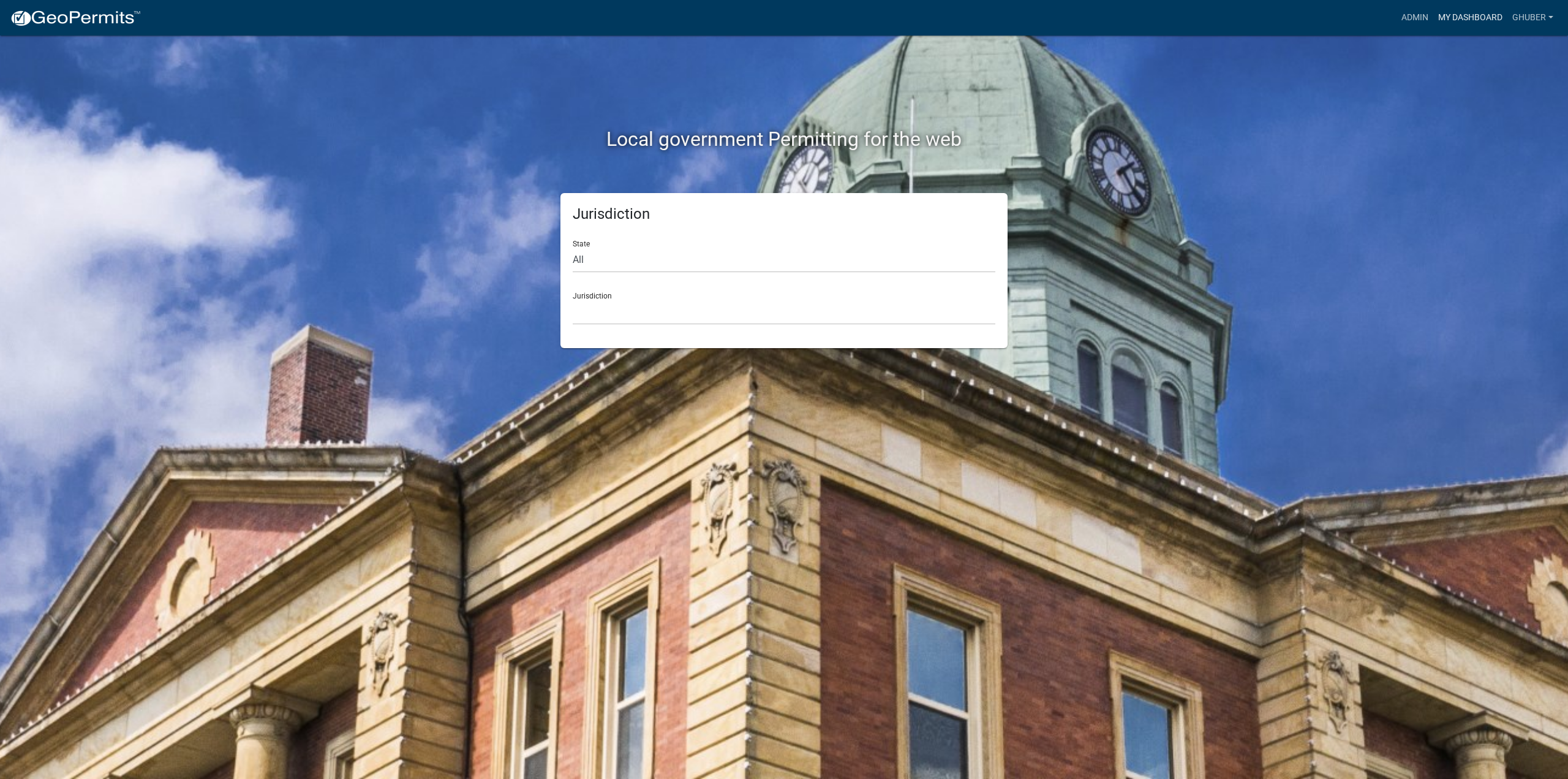
click at [1484, 19] on link "My Dashboard" at bounding box center [1470, 17] width 74 height 23
click at [1449, 17] on link "My Dashboard" at bounding box center [1470, 17] width 74 height 23
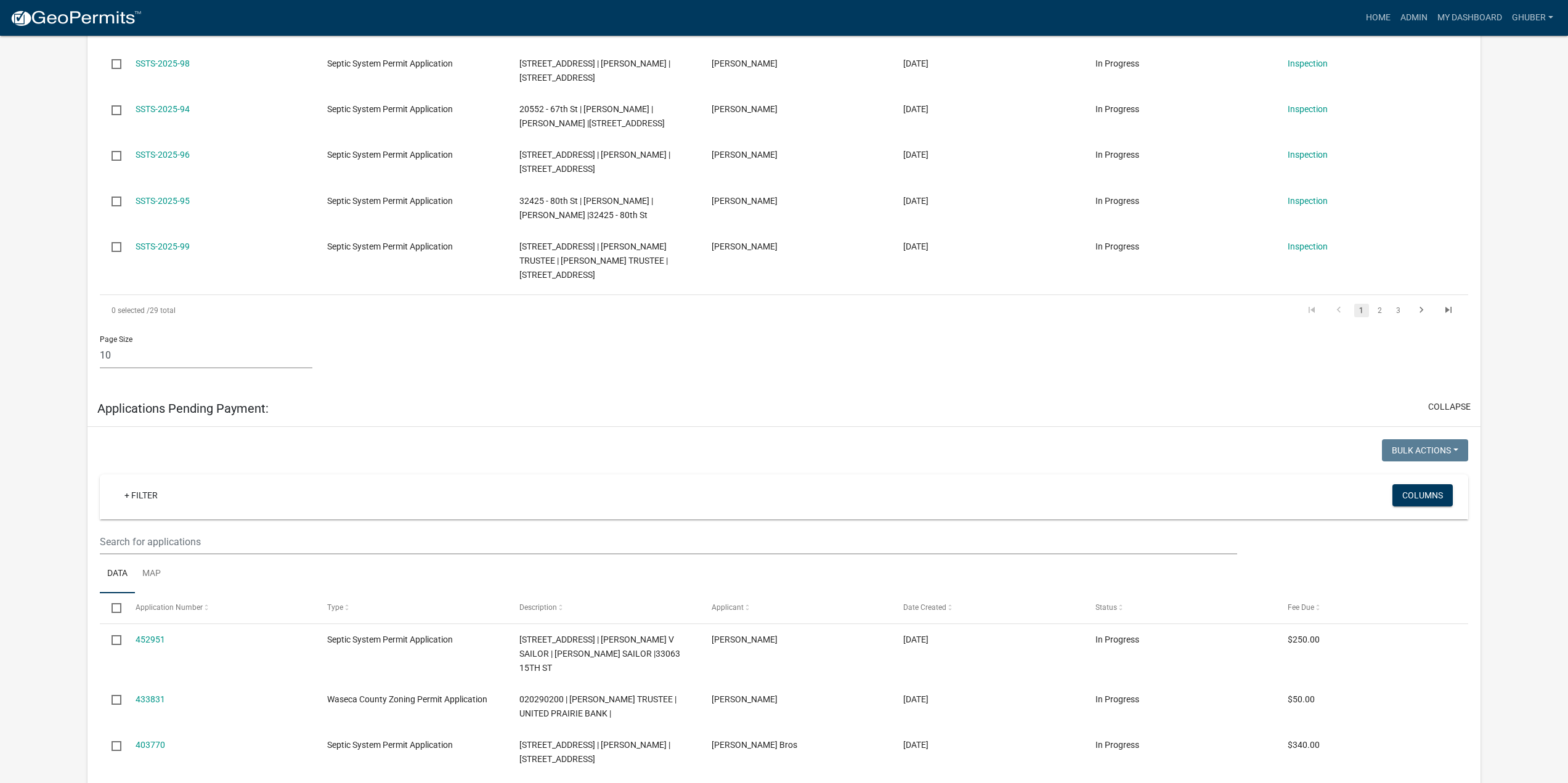
scroll to position [677, 0]
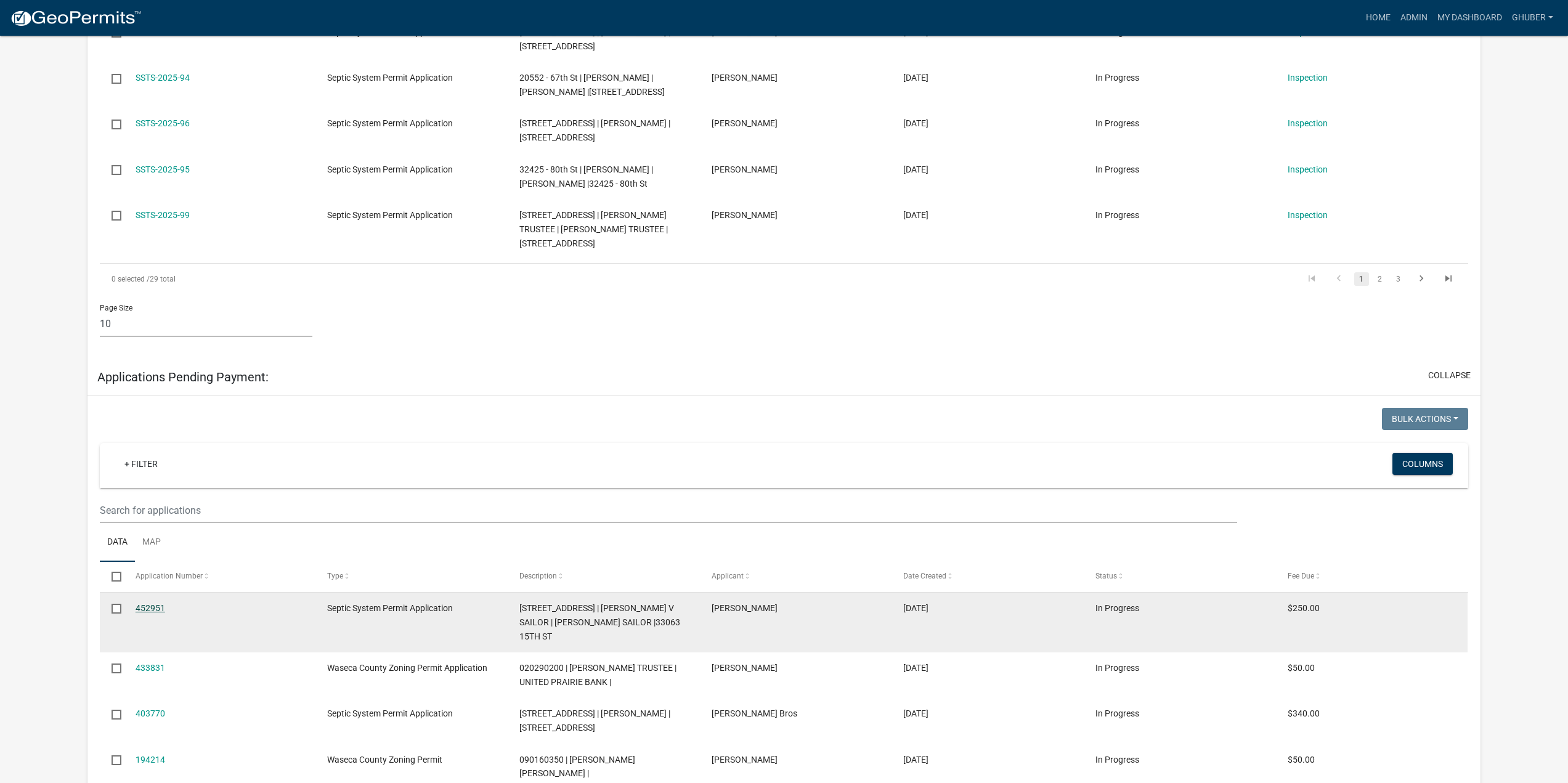
click at [149, 607] on link "452951" at bounding box center [150, 607] width 29 height 10
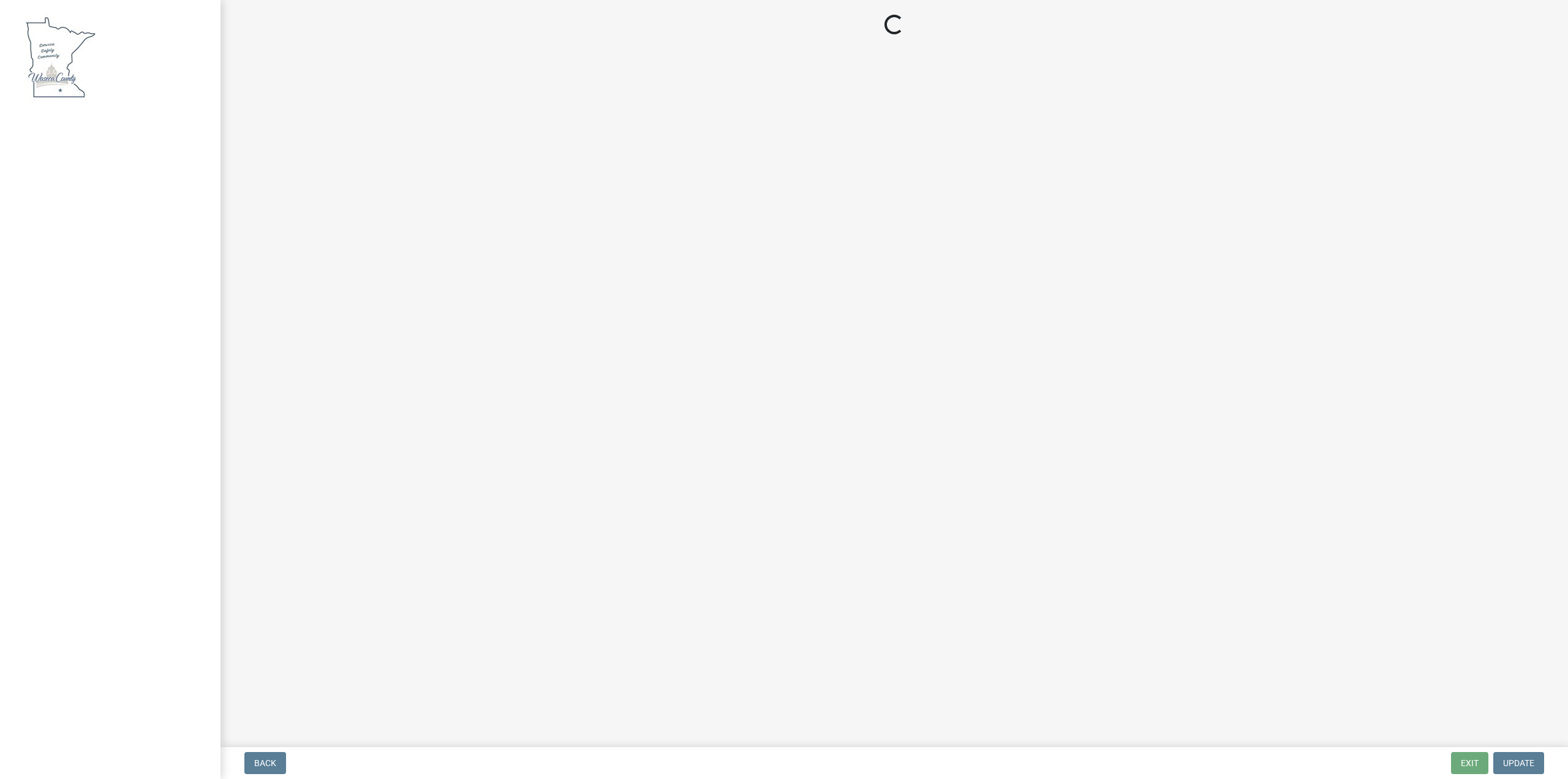
select select "3: 3"
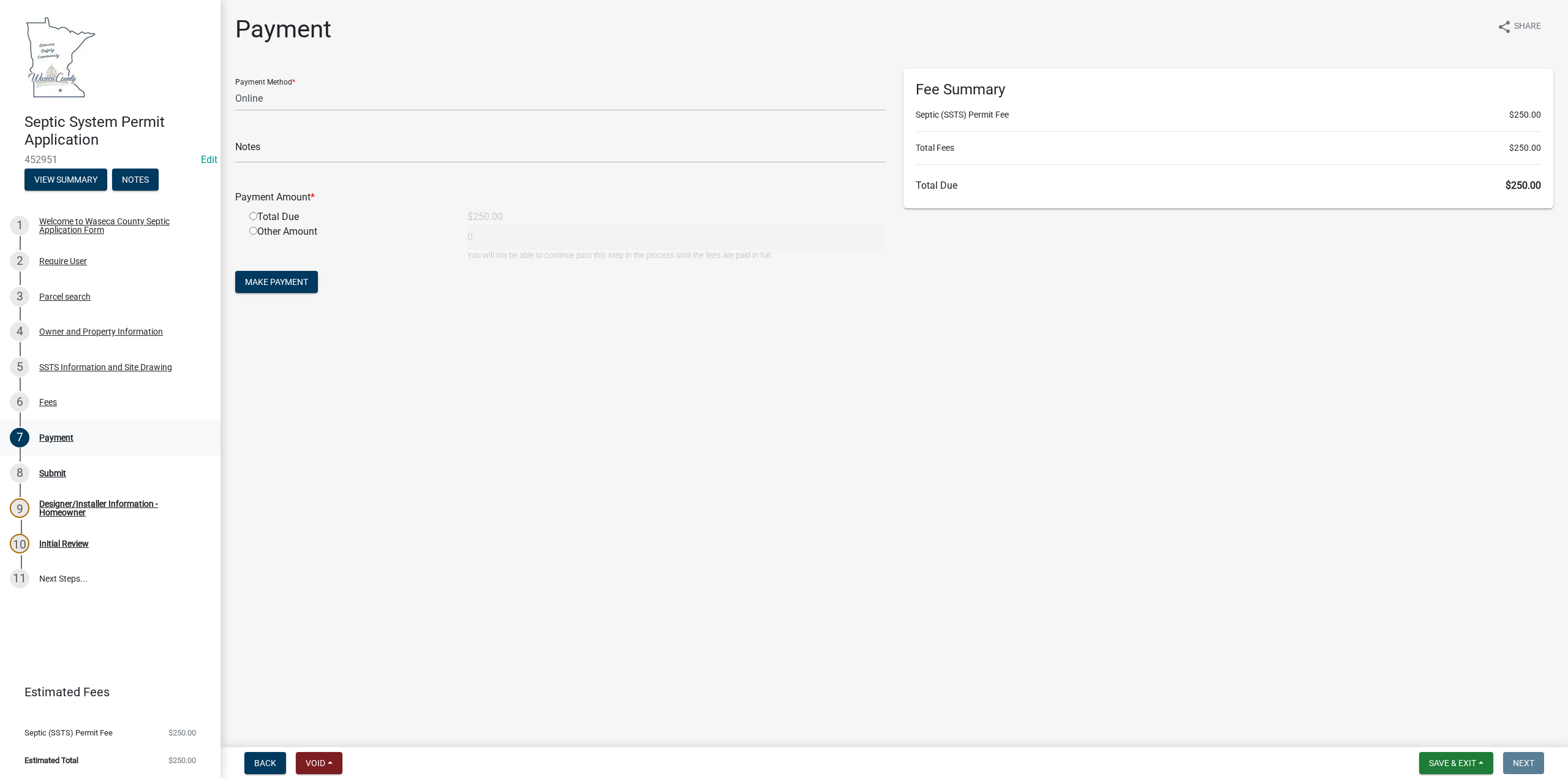
click at [53, 434] on div "Payment" at bounding box center [56, 437] width 34 height 8
click at [42, 472] on div "Submit" at bounding box center [52, 472] width 27 height 8
click at [60, 510] on div "Designer/Installer Information - Homeowner" at bounding box center [120, 508] width 162 height 17
click at [49, 511] on div "Designer/Installer Information - Homeowner" at bounding box center [120, 508] width 162 height 17
click at [47, 475] on div "Submit" at bounding box center [52, 472] width 27 height 8
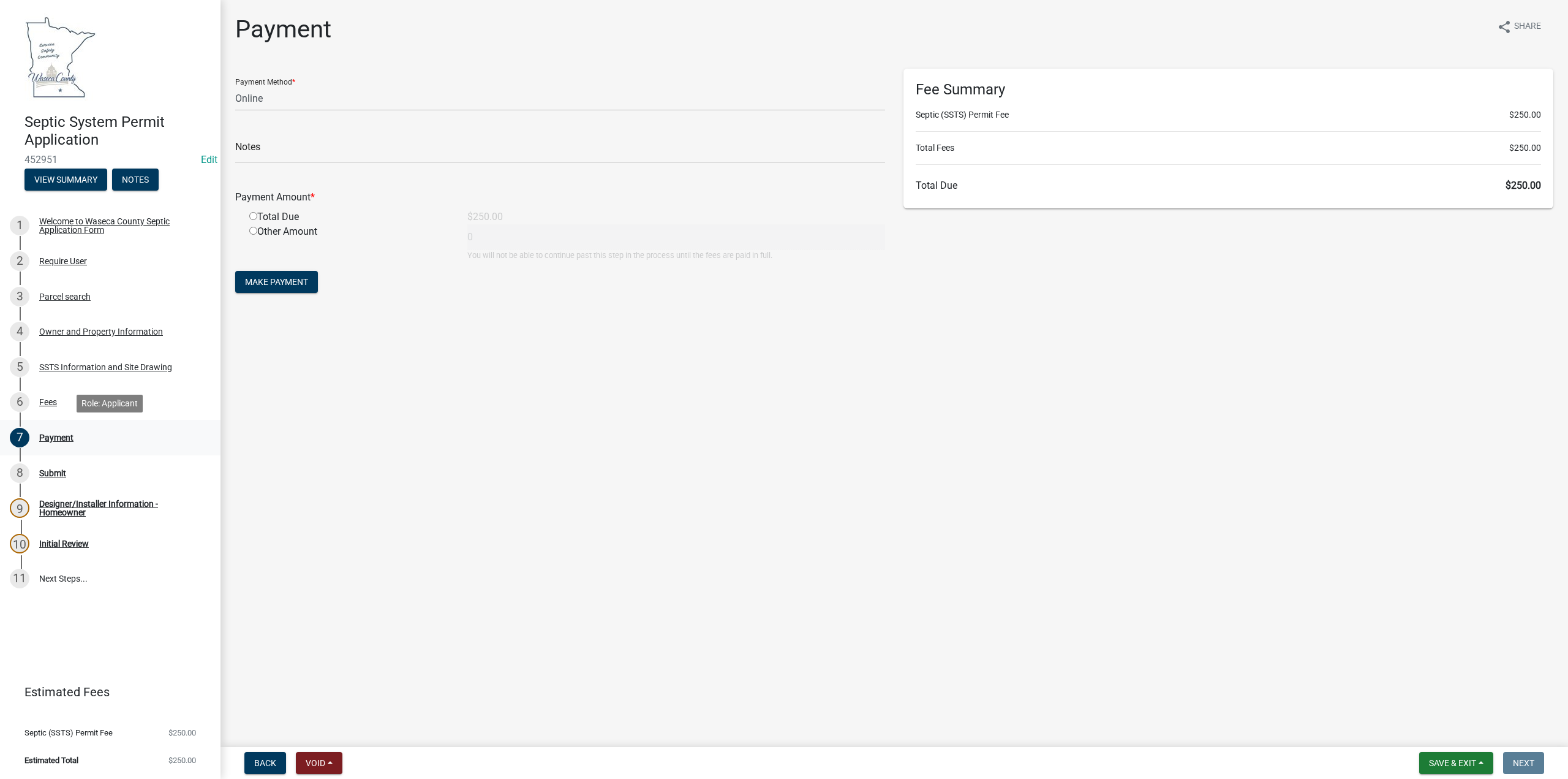
click at [58, 436] on div "Payment" at bounding box center [56, 437] width 34 height 8
click at [58, 502] on div "Designer/Installer Information - Homeowner" at bounding box center [120, 508] width 162 height 17
click at [64, 183] on button "View Summary" at bounding box center [66, 179] width 82 height 22
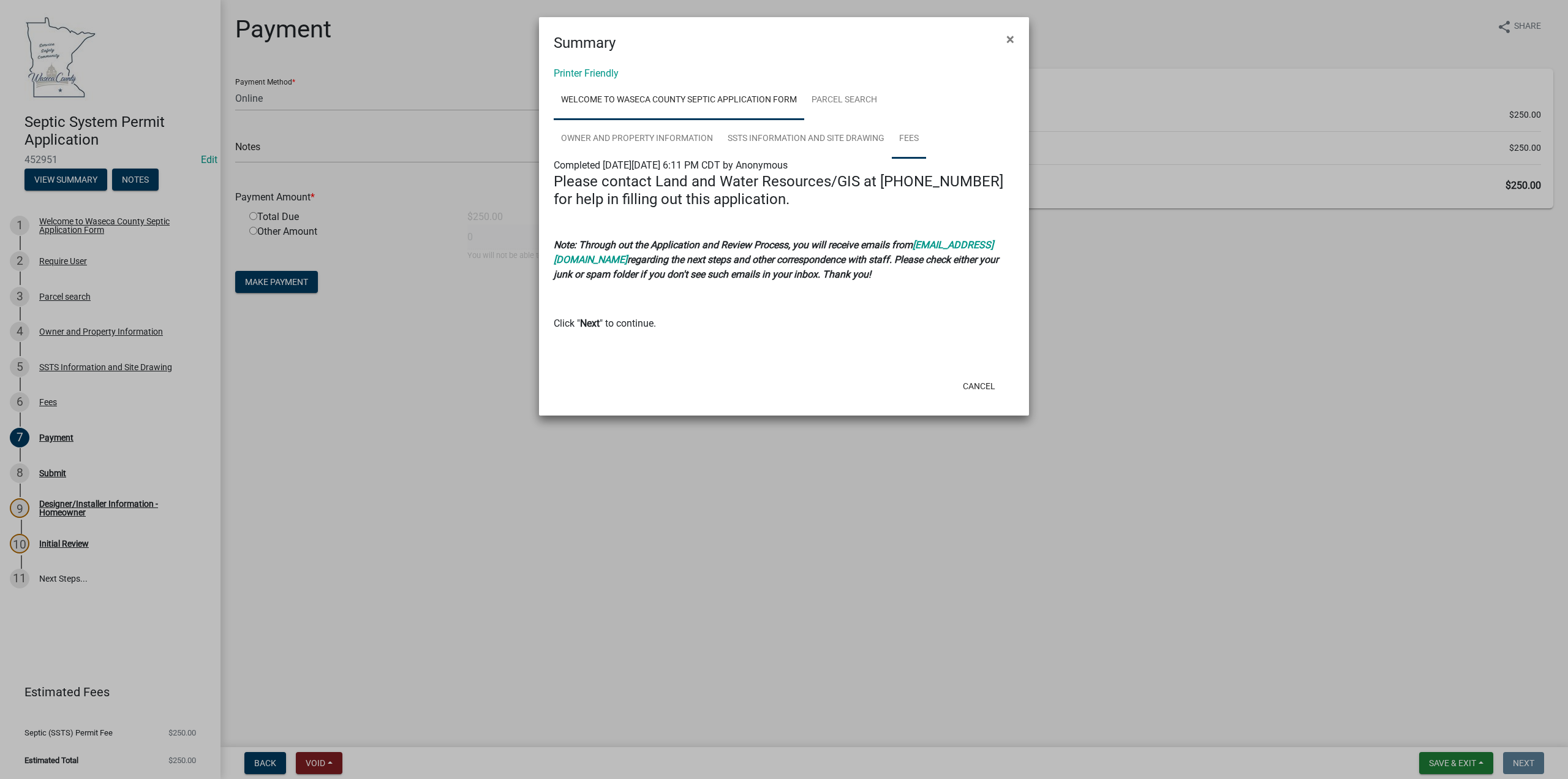
click at [916, 139] on link "Fees" at bounding box center [909, 139] width 34 height 39
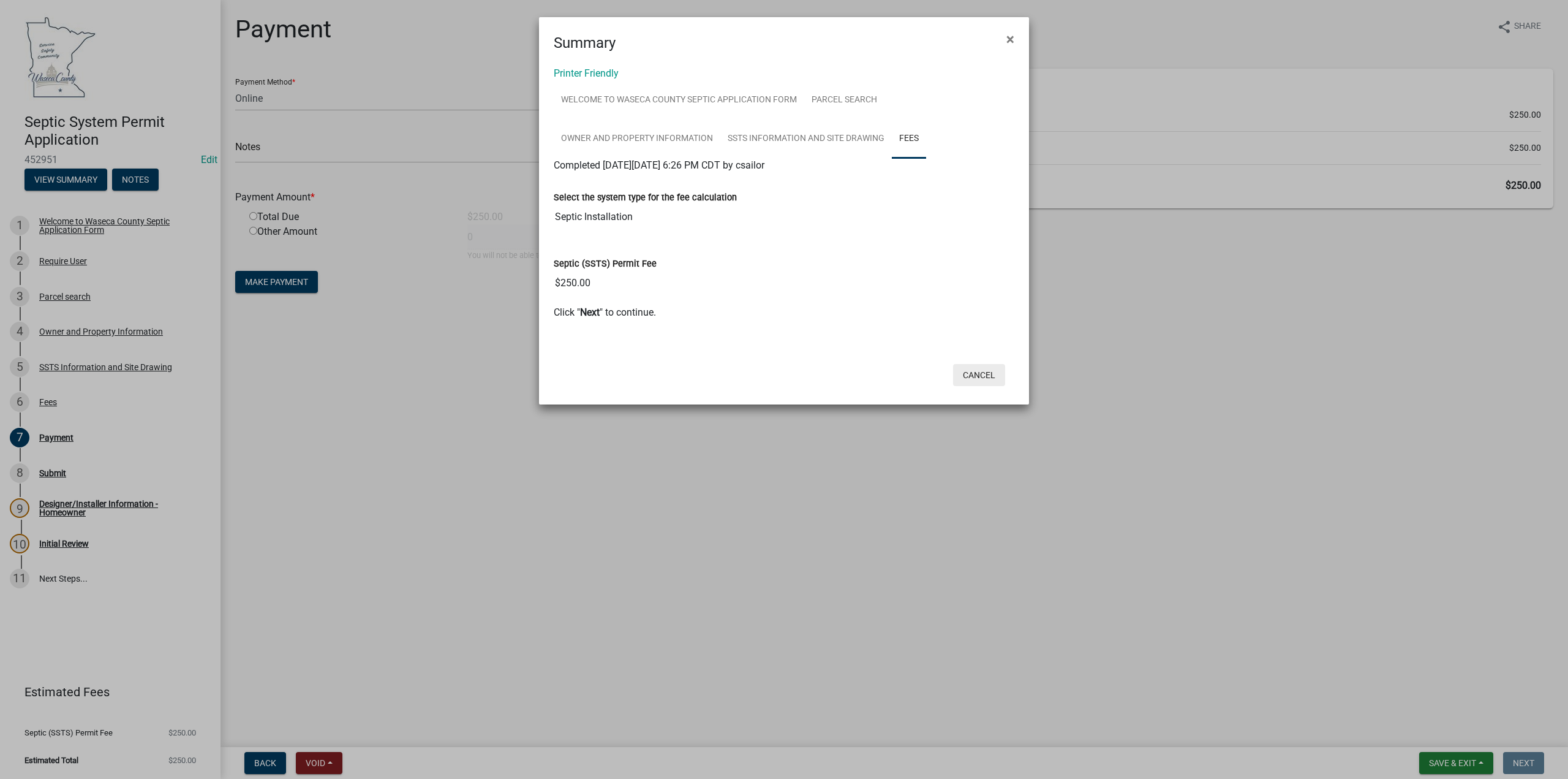
click at [986, 374] on button "Cancel" at bounding box center [978, 374] width 52 height 22
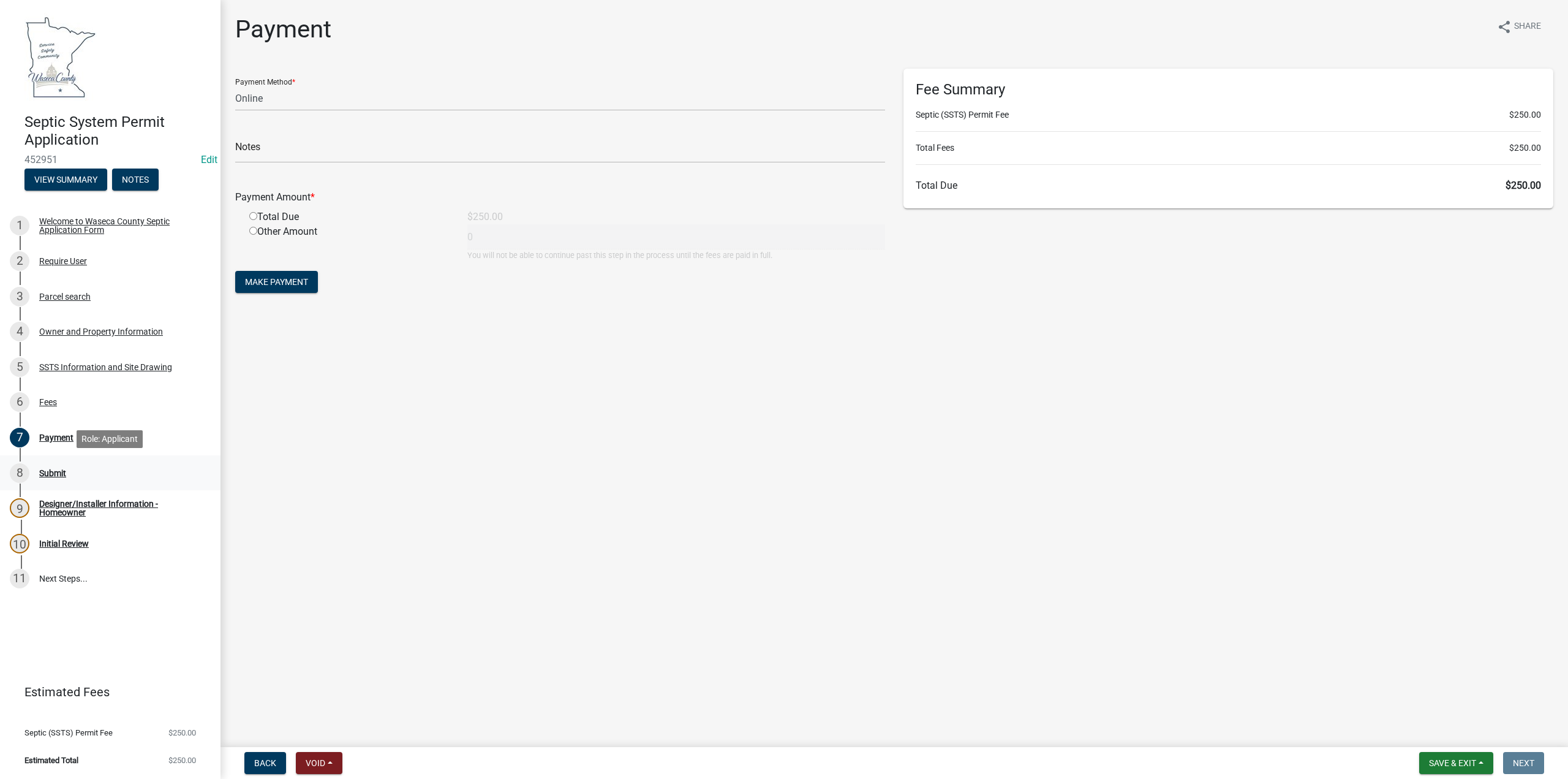
click at [52, 472] on div "Submit" at bounding box center [52, 472] width 27 height 8
click at [61, 439] on div "Payment" at bounding box center [56, 437] width 34 height 8
click at [77, 506] on div "Designer/Installer Information - Homeowner" at bounding box center [120, 508] width 162 height 17
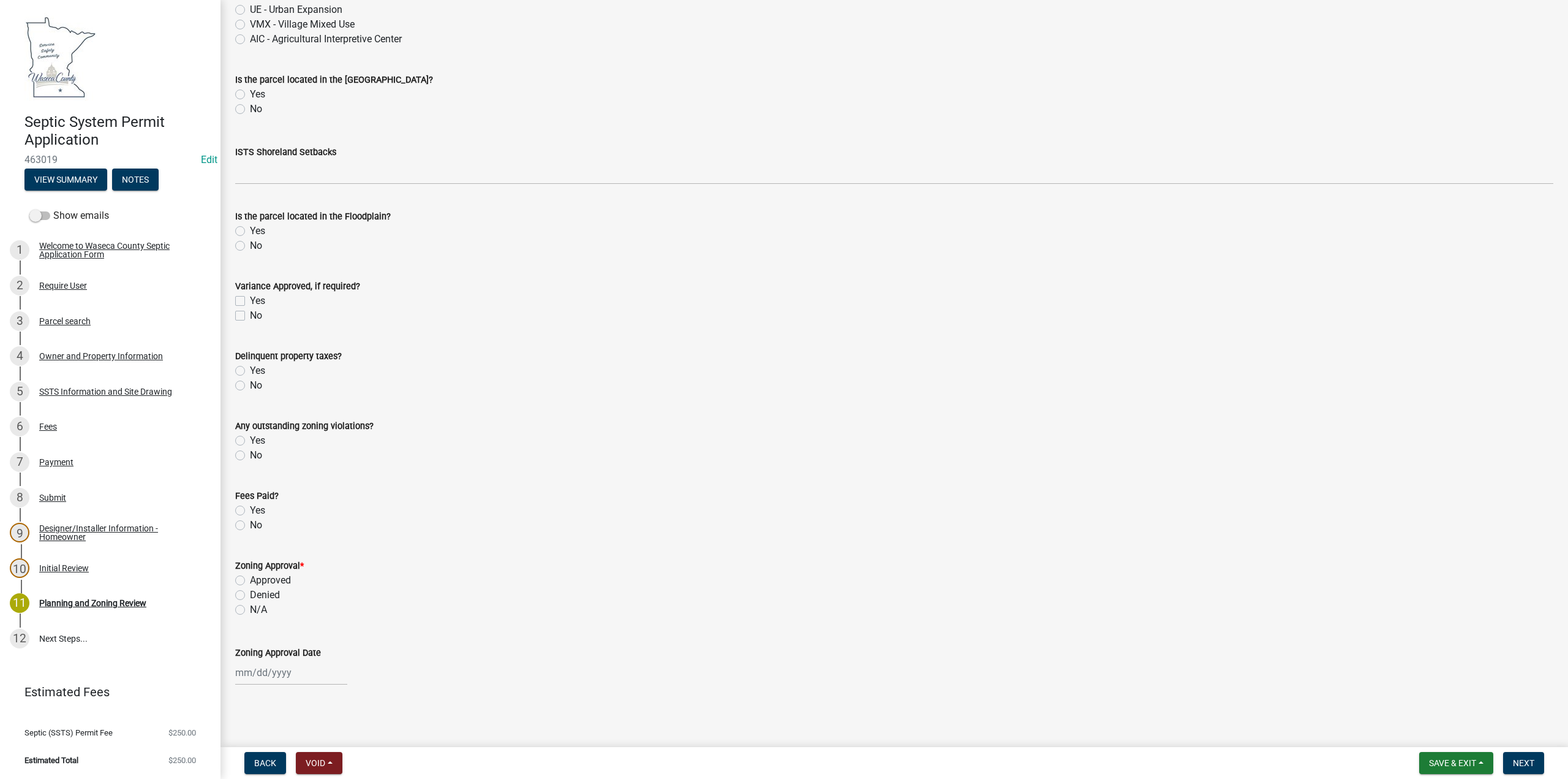
scroll to position [407, 0]
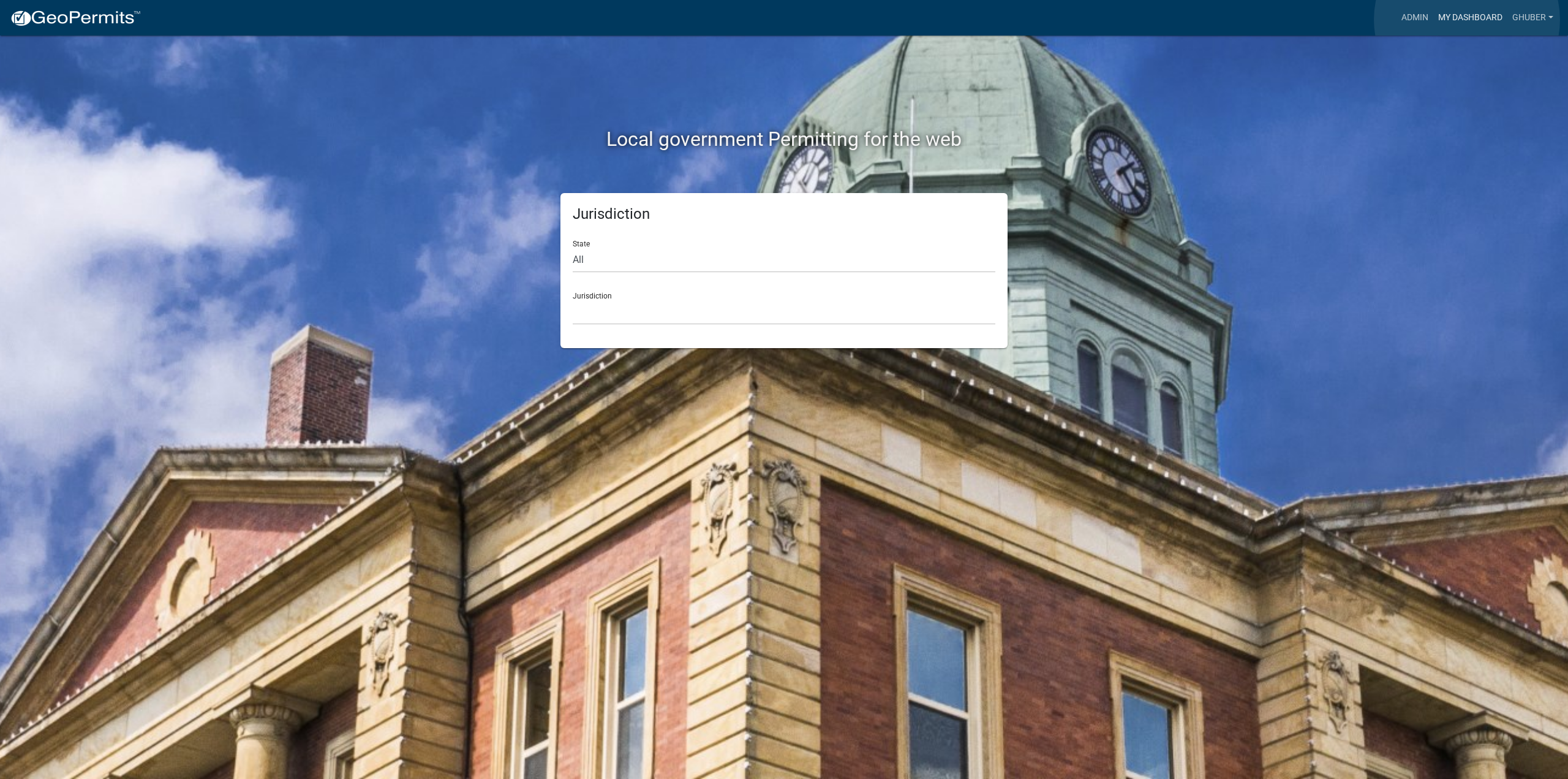
click at [1467, 19] on link "My Dashboard" at bounding box center [1470, 17] width 74 height 23
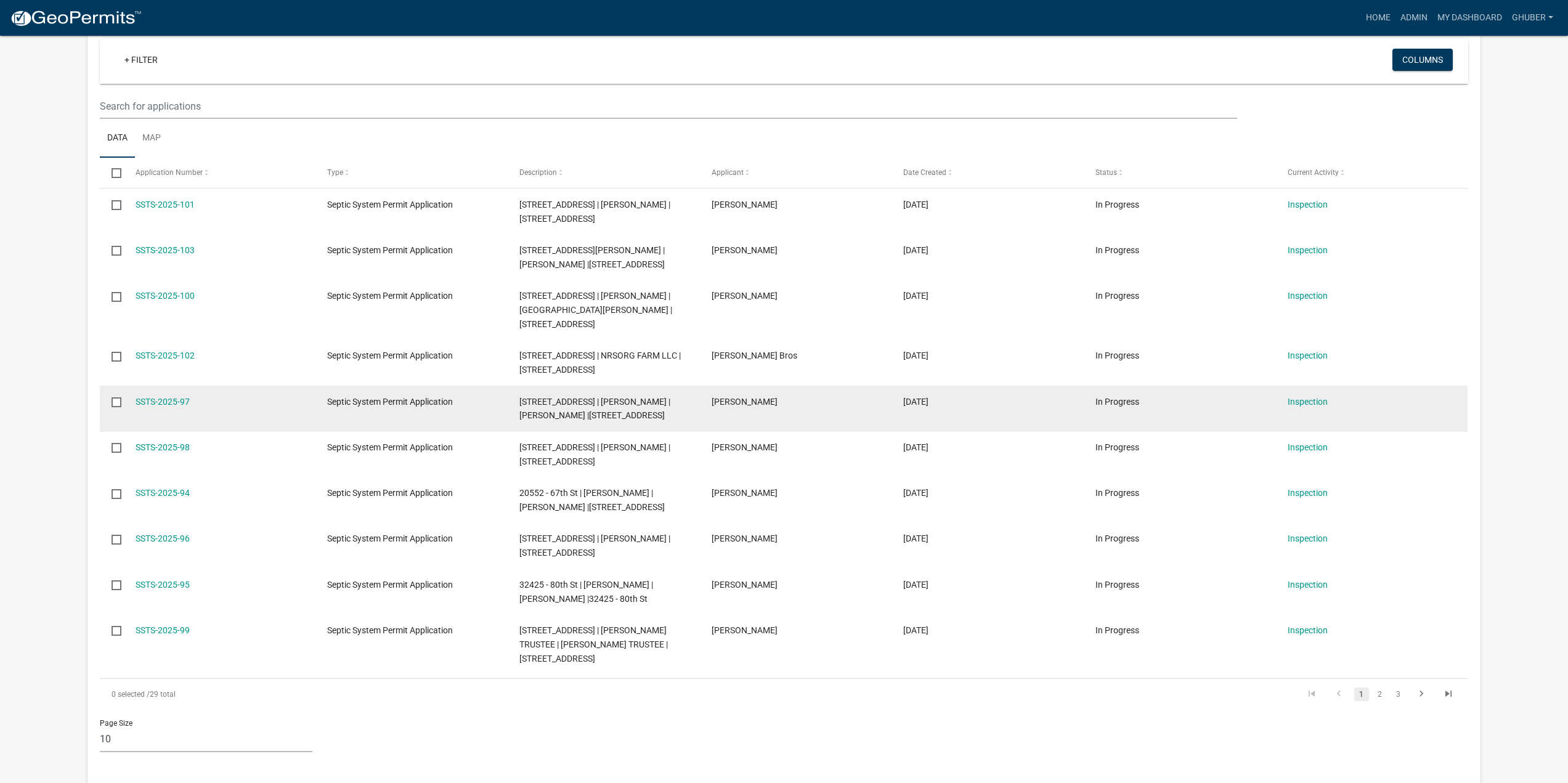
scroll to position [308, 0]
